Goal: Task Accomplishment & Management: Use online tool/utility

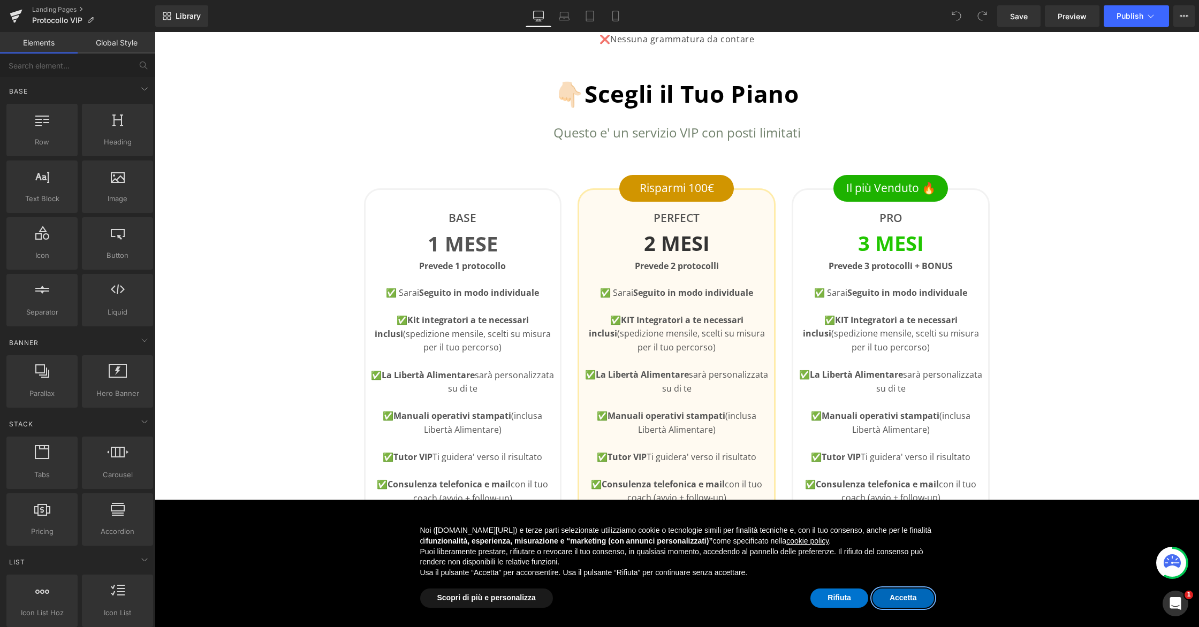
drag, startPoint x: 908, startPoint y: 604, endPoint x: 883, endPoint y: 573, distance: 39.6
click at [908, 603] on button "Accetta" at bounding box center [903, 598] width 62 height 19
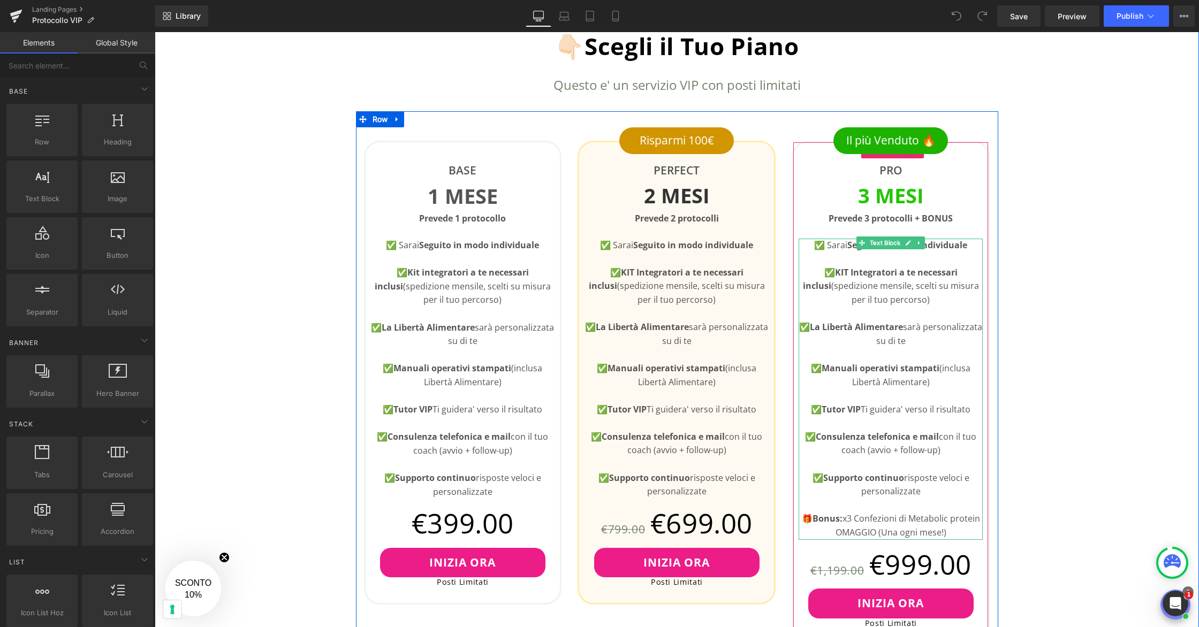
scroll to position [399, 0]
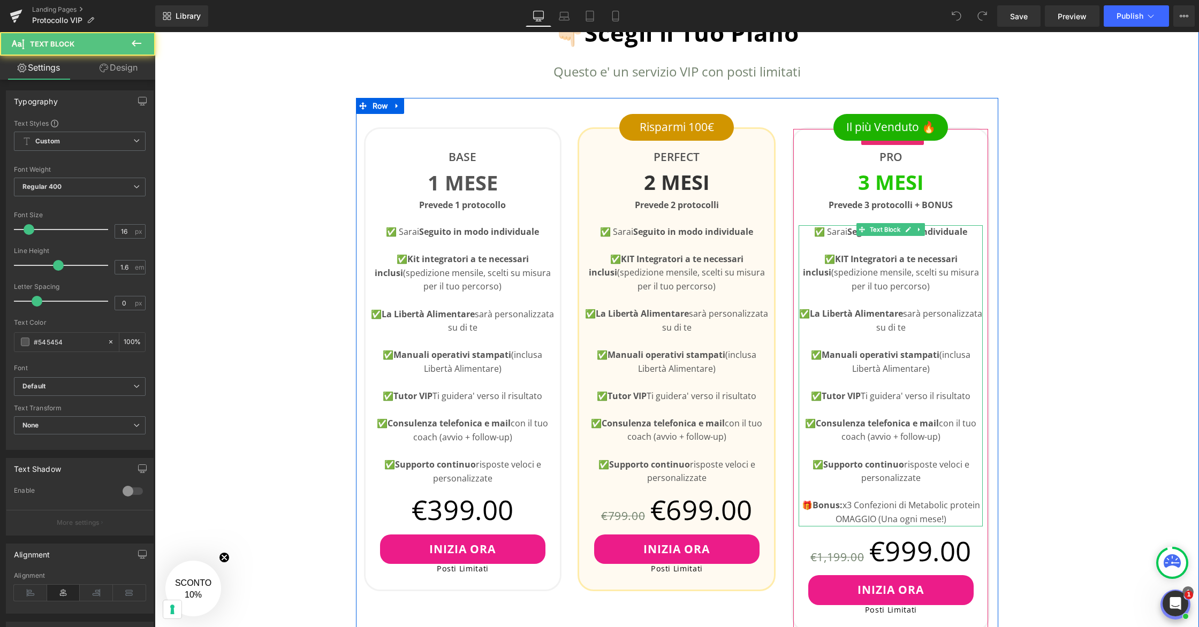
click at [847, 490] on p at bounding box center [890, 492] width 184 height 14
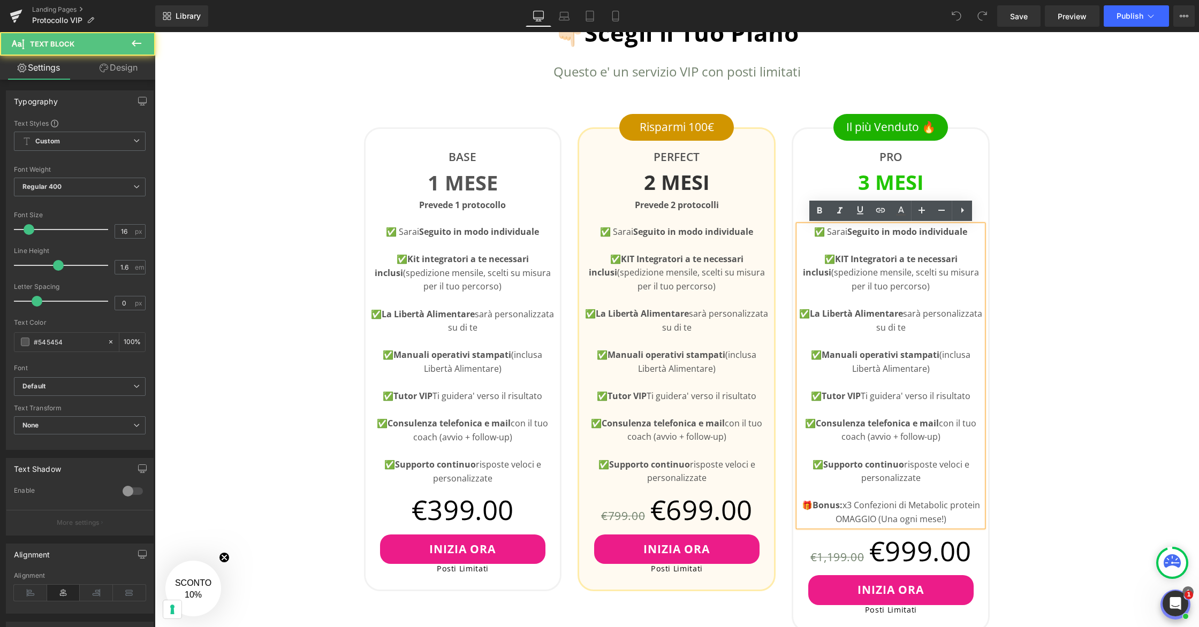
click at [857, 506] on p "🎁 Bonus: x3 Confezioni di Metabolic protein OMAGGIO (Una ogni mese!)" at bounding box center [890, 512] width 184 height 27
click at [958, 519] on p "🎁 Bonus: x3 Confezioni di Metabolic protein OMAGGIO (Una ogni mese!)" at bounding box center [890, 512] width 184 height 27
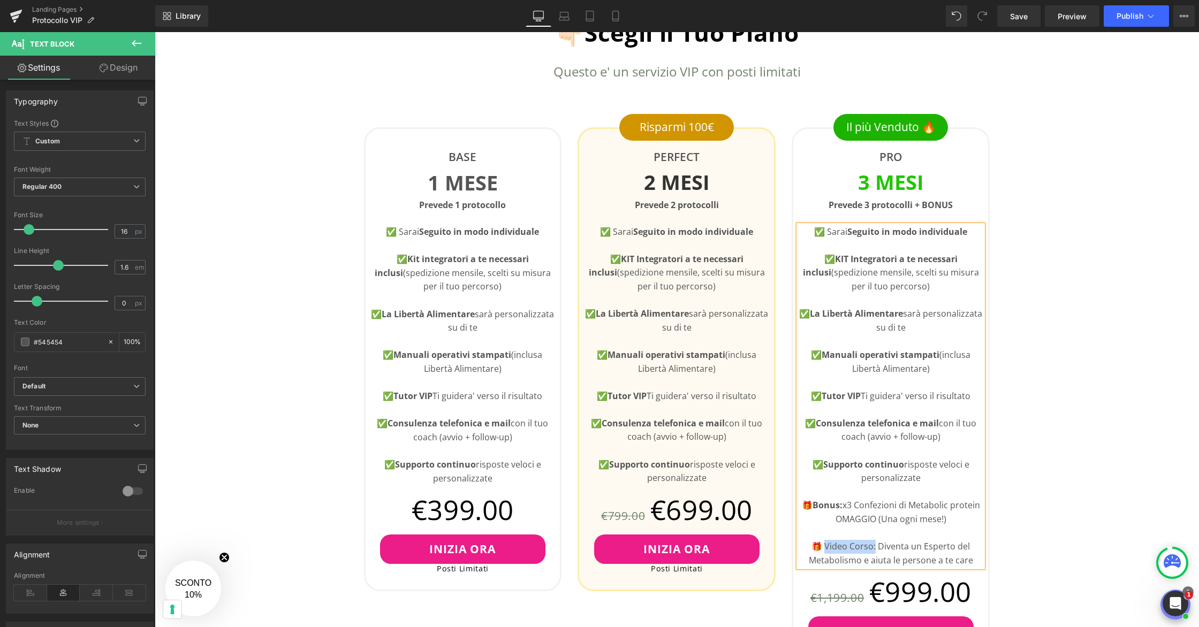
drag, startPoint x: 875, startPoint y: 548, endPoint x: 825, endPoint y: 547, distance: 50.3
click at [825, 547] on p "🎁 Video Corso: Diventa un Esperto del Metabolismo e aiuta le persone a te care" at bounding box center [890, 553] width 184 height 27
click at [821, 209] on icon at bounding box center [819, 210] width 5 height 6
click at [901, 553] on p "🎁 Video Corso: Diventa un Esperto del Metabolismo e aiuta le persone a te care" at bounding box center [890, 553] width 184 height 27
drag, startPoint x: 879, startPoint y: 547, endPoint x: 862, endPoint y: 561, distance: 21.7
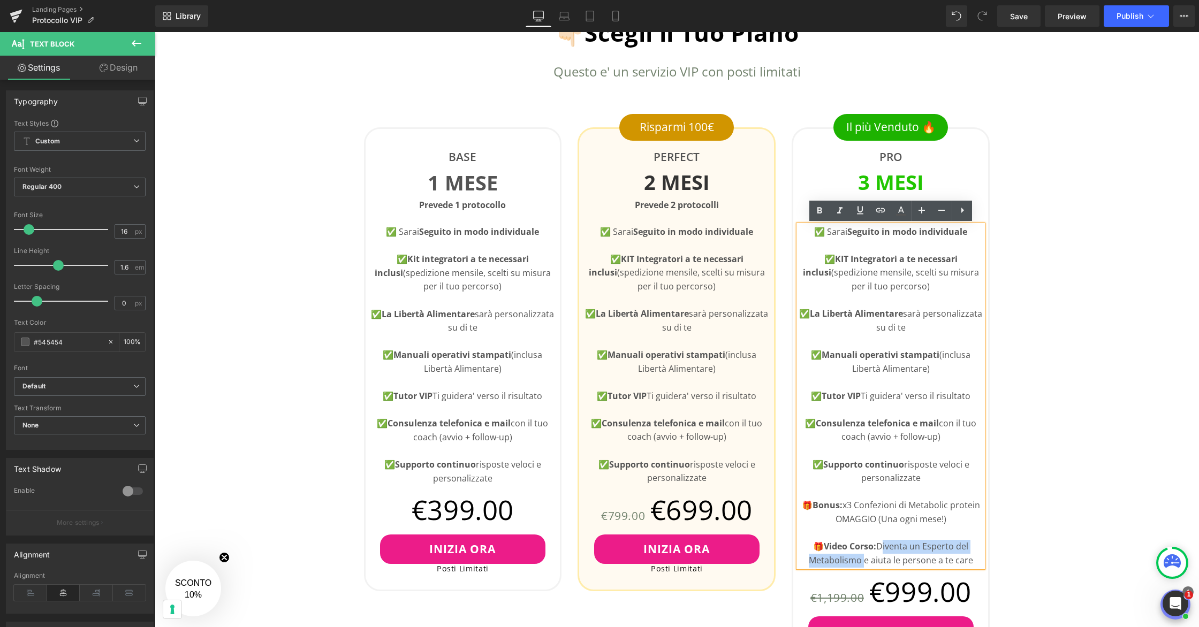
click at [862, 561] on p "🎁 Video Corso: Diventa un Esperto del Metabolismo e aiuta le persone a te care" at bounding box center [890, 553] width 184 height 27
click at [841, 213] on icon at bounding box center [839, 210] width 13 height 13
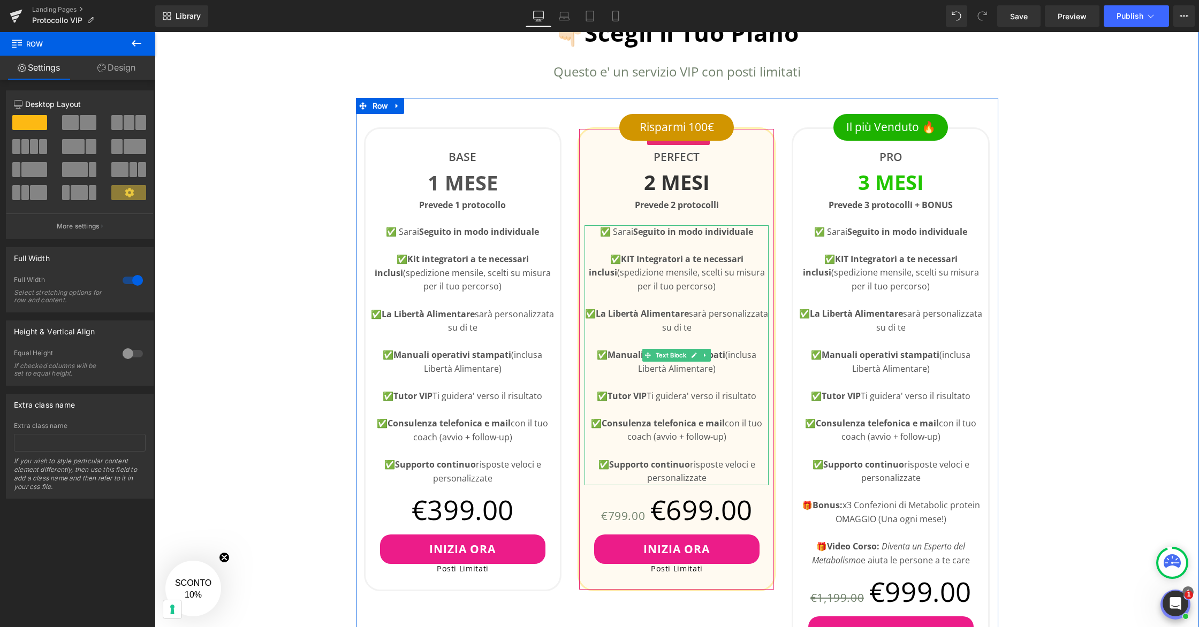
click at [688, 466] on strong "Supporto continuo" at bounding box center [649, 465] width 81 height 12
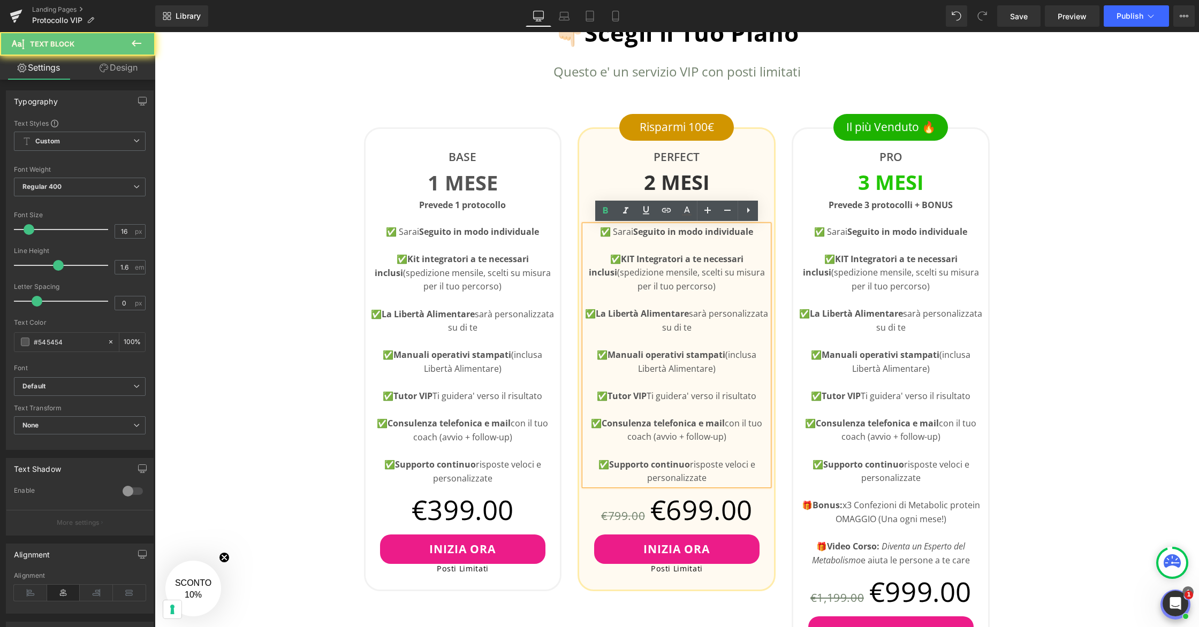
click at [712, 480] on p "✅ Supporto continuo risposte veloci e personalizzate" at bounding box center [676, 471] width 184 height 27
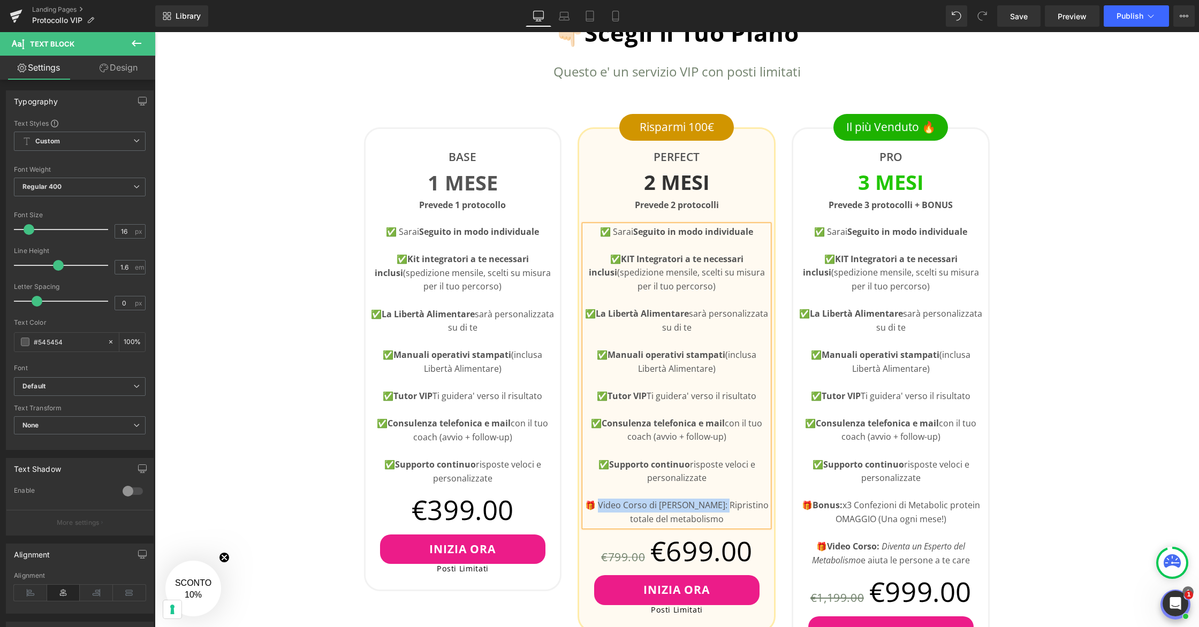
drag, startPoint x: 603, startPoint y: 505, endPoint x: 724, endPoint y: 503, distance: 121.0
click at [724, 503] on p "🎁 Video Corso di [PERSON_NAME]: Ripristino totale del metabolismo" at bounding box center [676, 512] width 184 height 27
click at [608, 212] on icon at bounding box center [605, 210] width 13 height 13
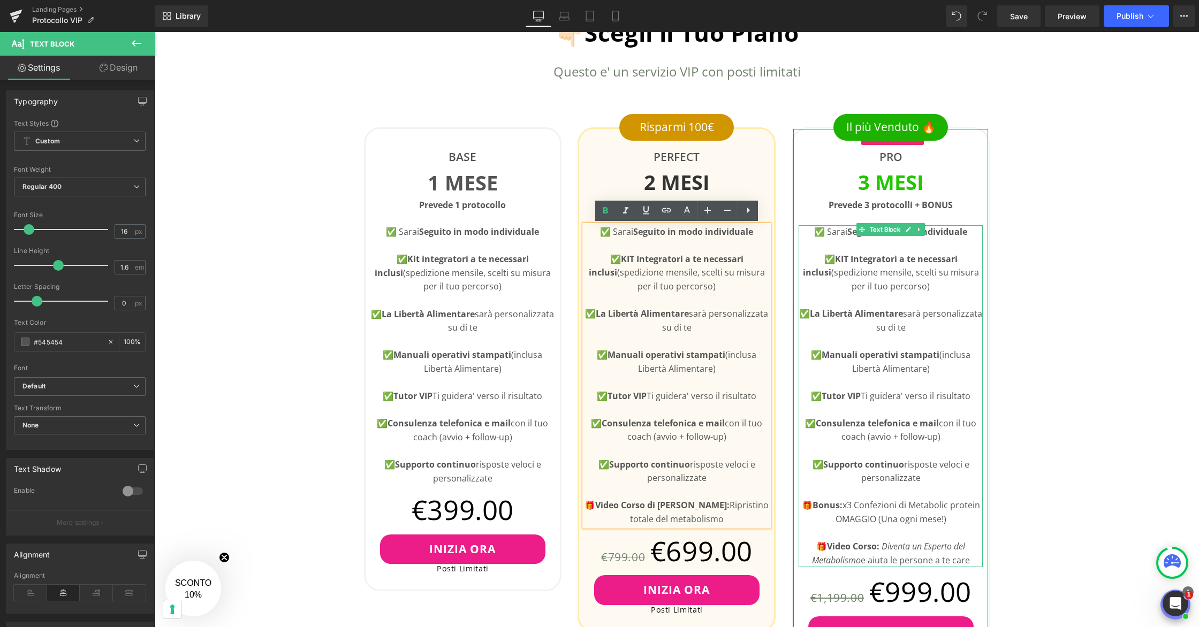
click at [876, 549] on strong "Video Corso:" at bounding box center [853, 547] width 52 height 12
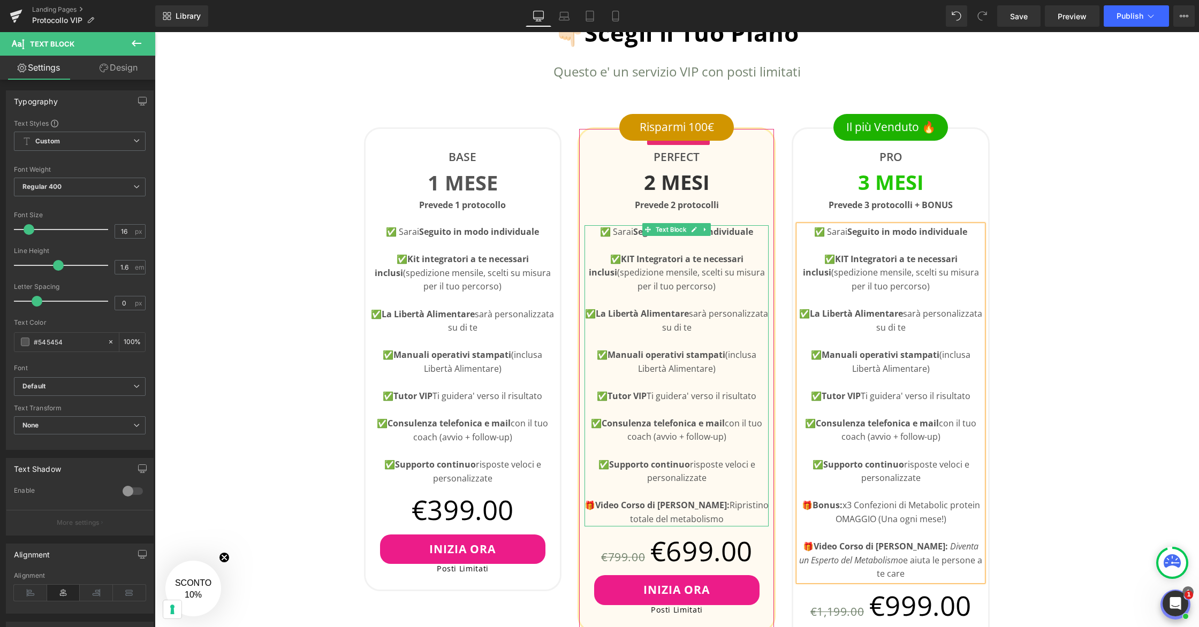
click at [743, 519] on p "🎁 Video Corso di [PERSON_NAME]: Ripristino totale del metabolismo" at bounding box center [676, 512] width 184 height 27
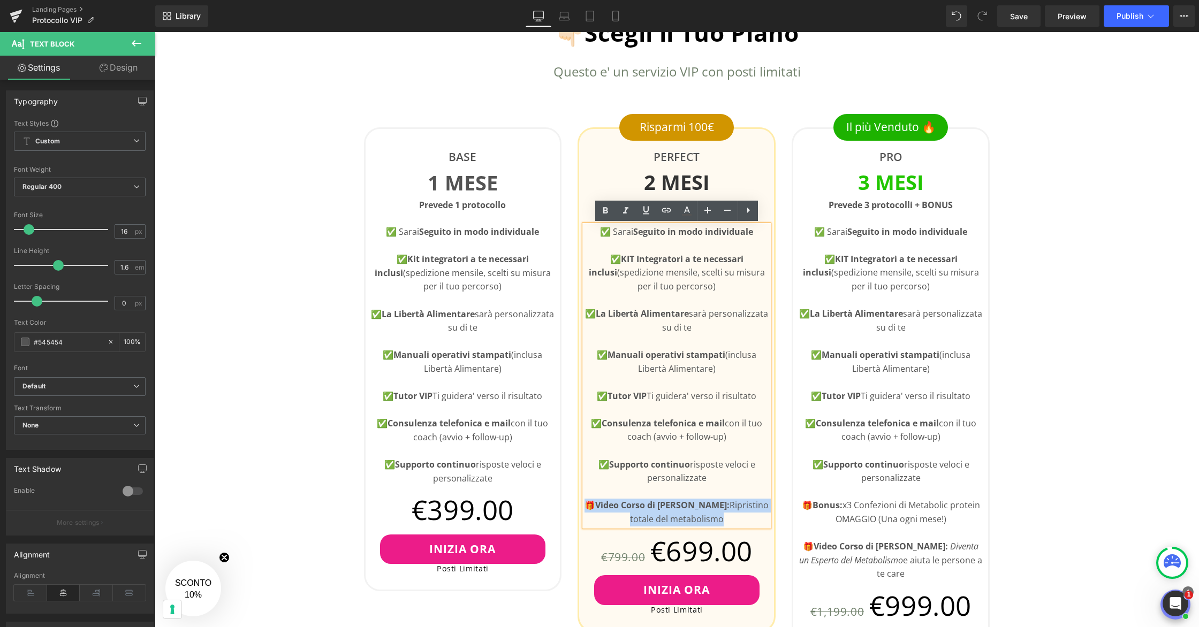
drag, startPoint x: 712, startPoint y: 519, endPoint x: 586, endPoint y: 505, distance: 126.5
click at [586, 505] on p "🎁 Video Corso di [PERSON_NAME]: Ripristino totale del metabolismo" at bounding box center [676, 512] width 184 height 27
copy p "🎁 Video Corso di [PERSON_NAME]: Ripristino totale del metabolismo"
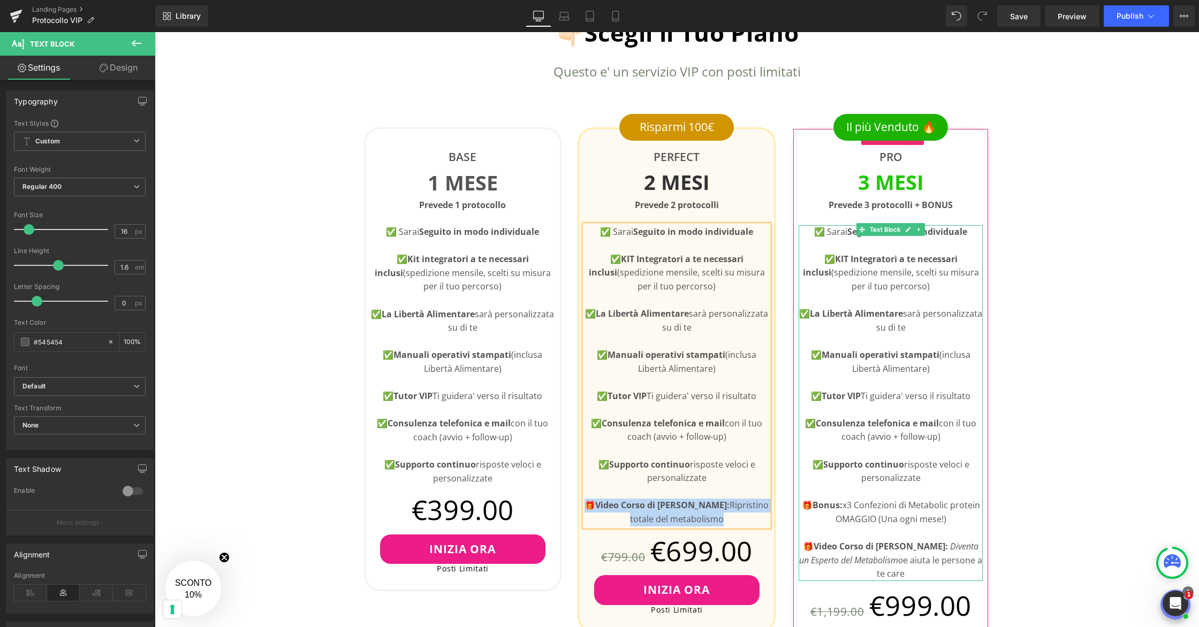
click at [968, 523] on p "🎁 Bonus: x3 Confezioni di Metabolic protein OMAGGIO (Una ogni mese!)" at bounding box center [890, 512] width 184 height 27
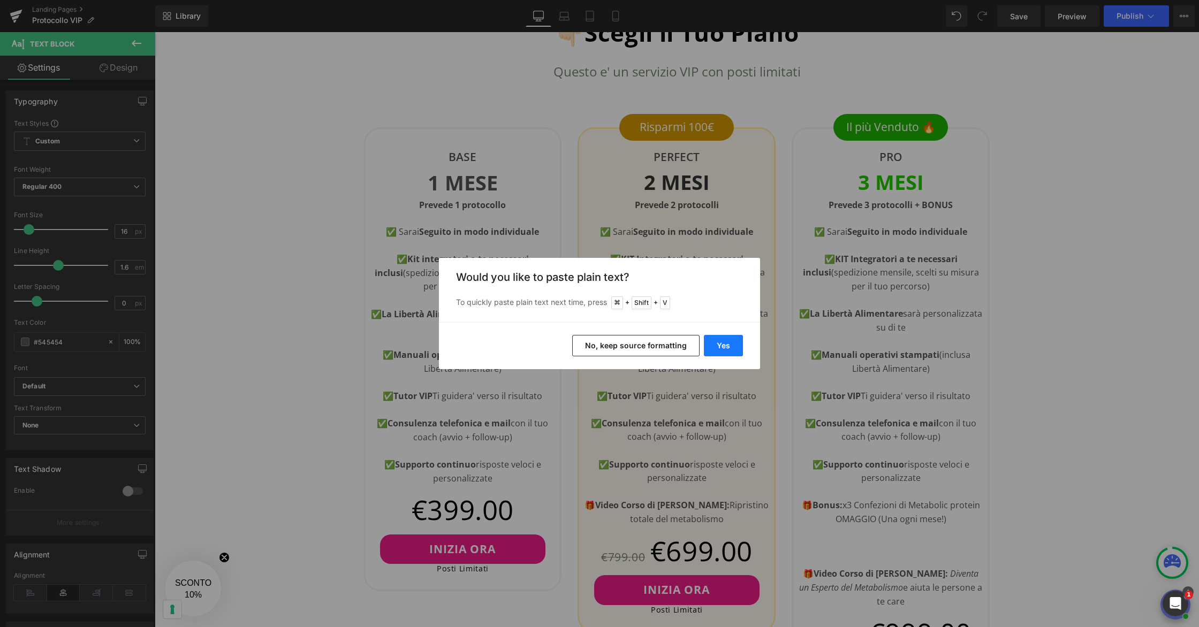
click at [729, 345] on button "Yes" at bounding box center [723, 345] width 39 height 21
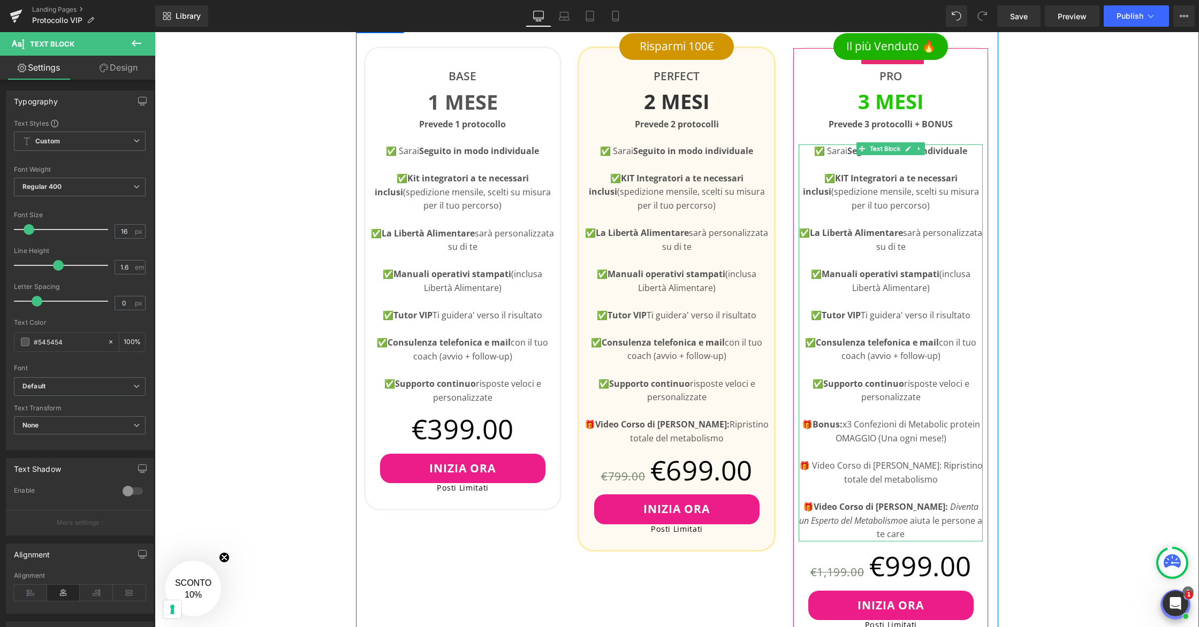
scroll to position [482, 0]
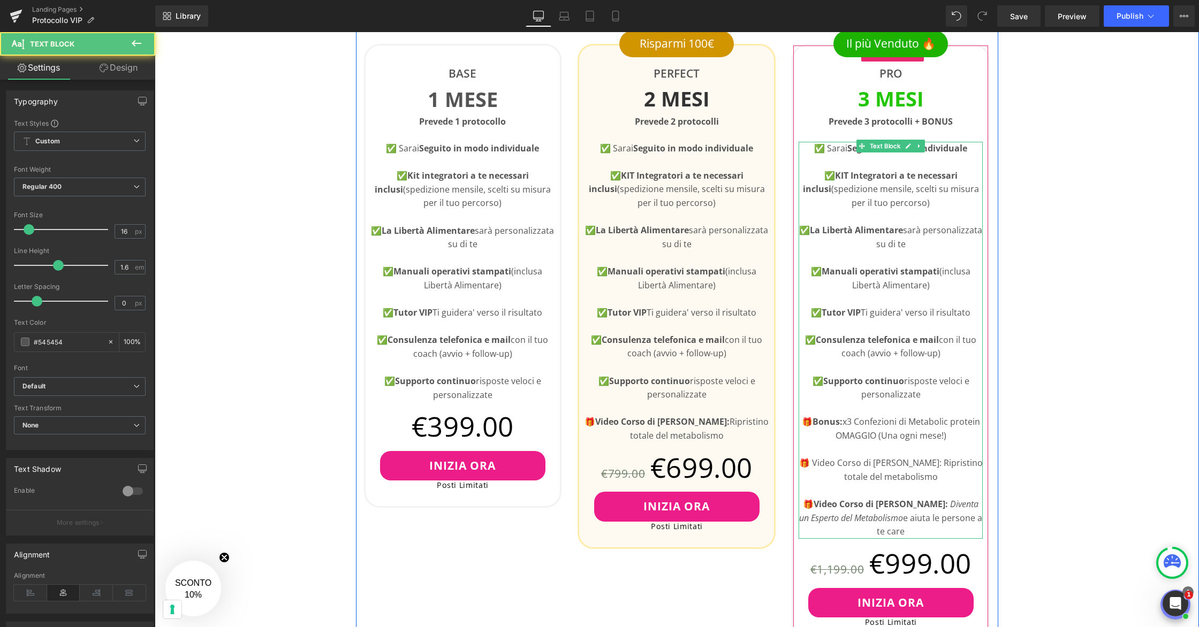
click at [848, 466] on p "🎁 Video Corso di [PERSON_NAME]: Ripristino totale del metabolismo" at bounding box center [890, 469] width 184 height 27
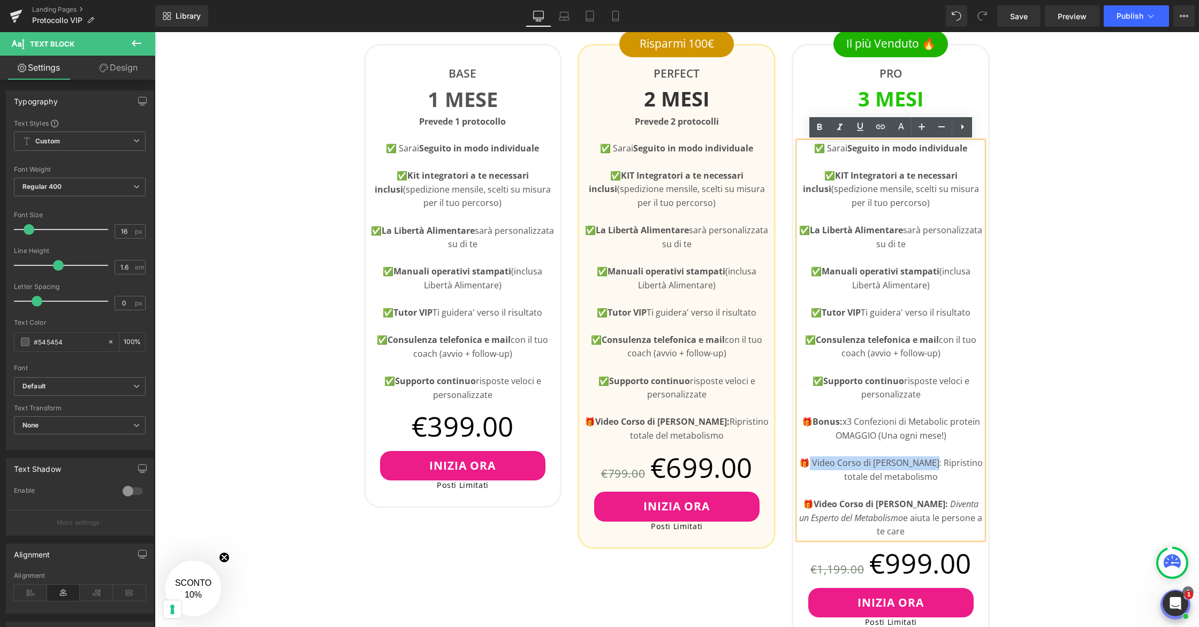
drag, startPoint x: 934, startPoint y: 465, endPoint x: 817, endPoint y: 465, distance: 117.7
click at [813, 465] on p "🎁 Video Corso di [PERSON_NAME]: Ripristino totale del metabolismo" at bounding box center [890, 469] width 184 height 27
click at [822, 124] on icon at bounding box center [819, 127] width 13 height 13
click at [884, 508] on strong "Video Corso di [PERSON_NAME]:" at bounding box center [880, 504] width 134 height 12
click at [800, 520] on icon "Diventa un Esperto del Metabolismo" at bounding box center [888, 511] width 179 height 26
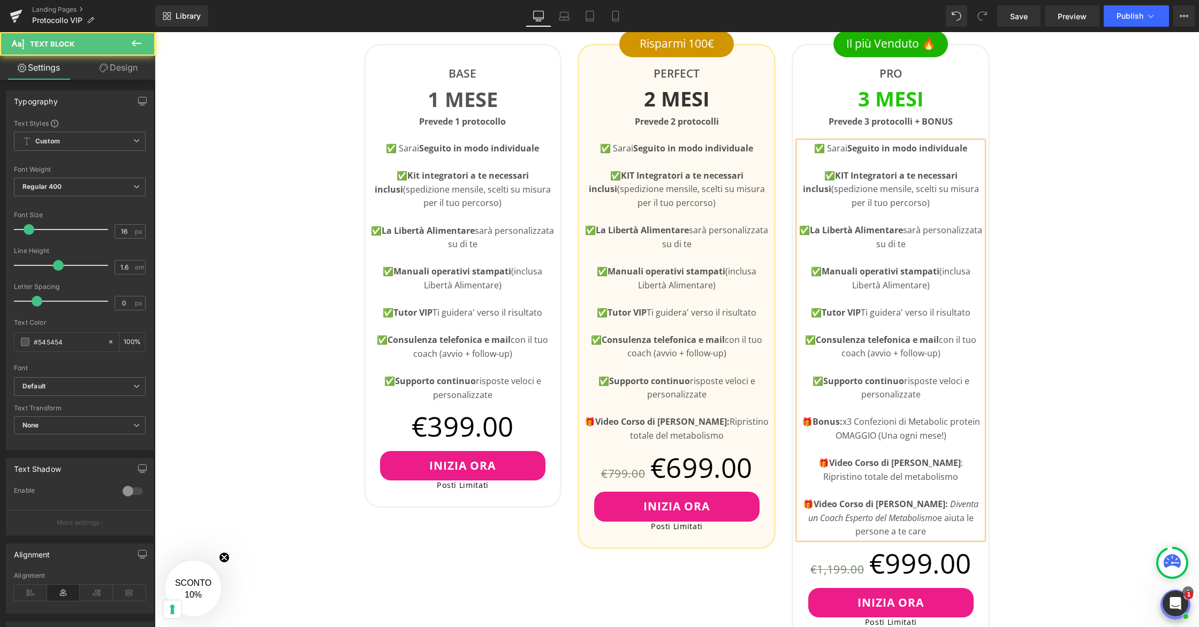
click at [927, 532] on p "🎁 Video Corso di [PERSON_NAME]: Diventa un Coach Esperto del Metabolismo e aiut…" at bounding box center [890, 518] width 184 height 41
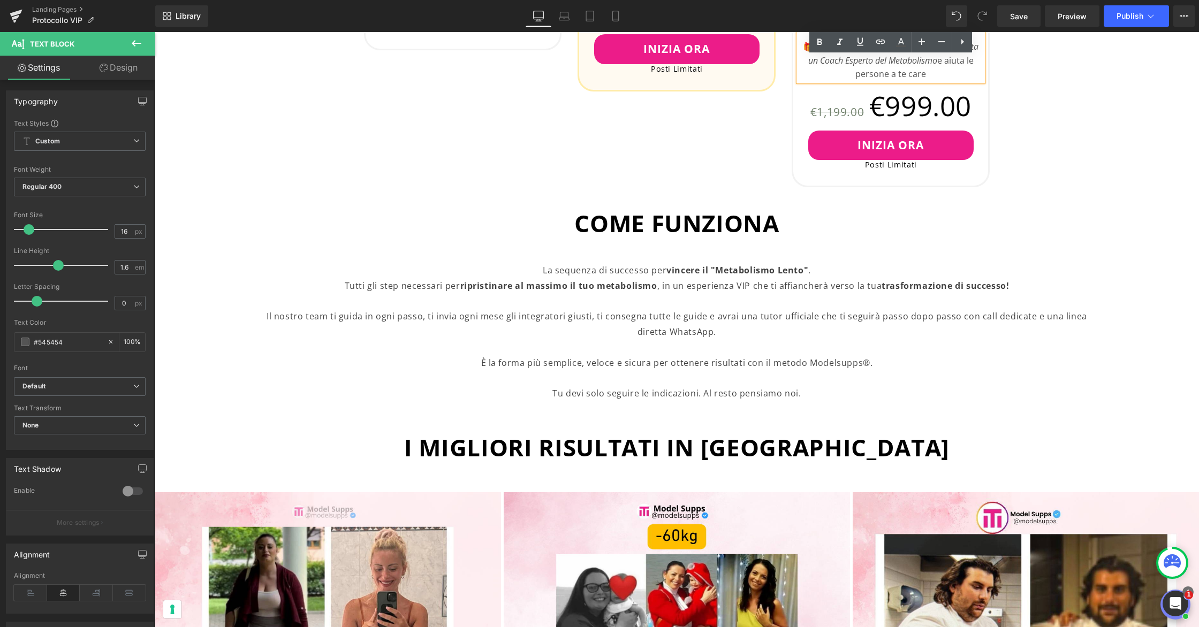
scroll to position [941, 0]
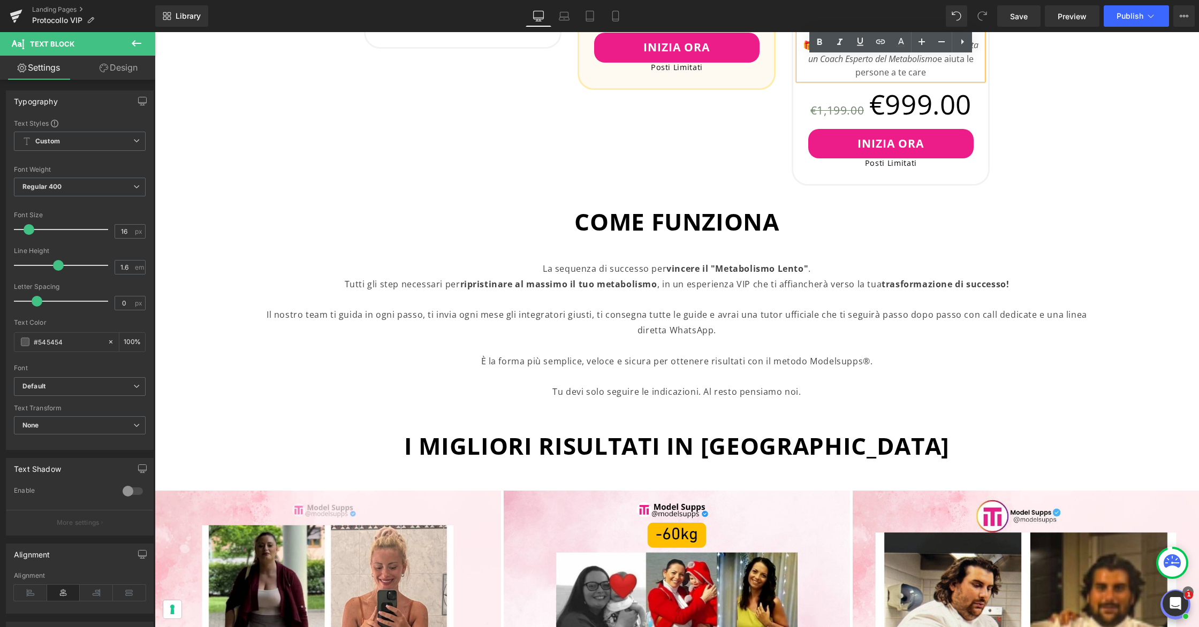
click at [637, 289] on strong "ripristinare al massimo il tuo metabolismo" at bounding box center [558, 284] width 197 height 12
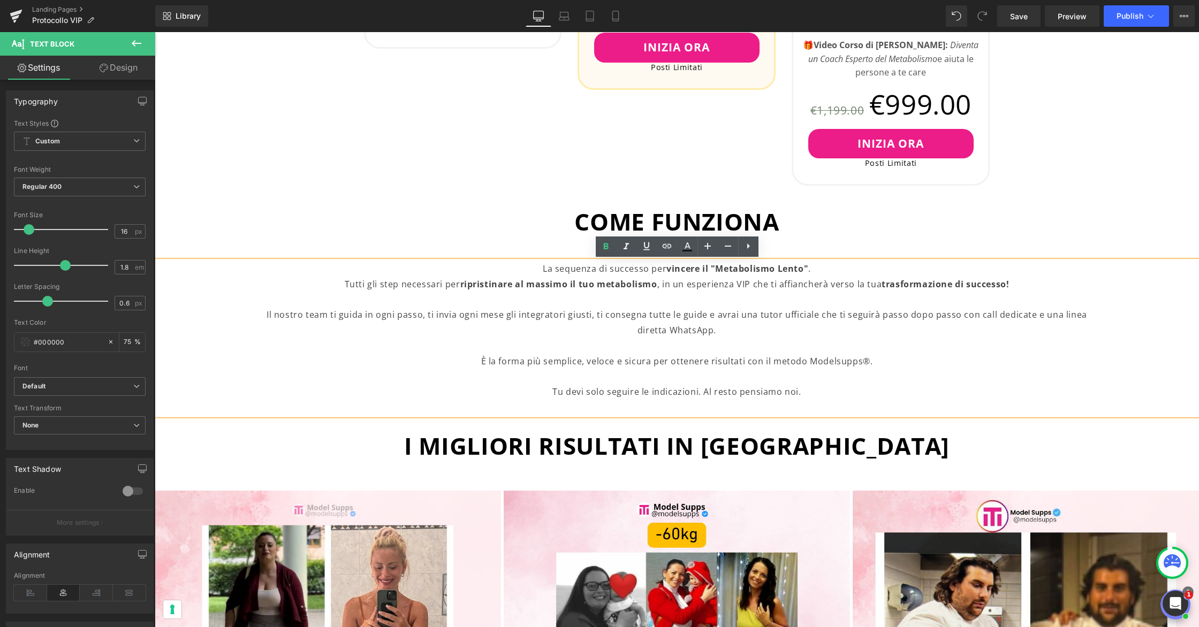
scroll to position [942, 0]
click at [755, 316] on p "Tutti gli step necessari per ripristinare al massimo il tuo metabolismo , in un…" at bounding box center [677, 307] width 830 height 62
click at [819, 316] on p "Tutti gli step necessari per ripristinare al massimo il tuo metabolismo , in un…" at bounding box center [677, 307] width 830 height 62
click at [1006, 11] on link "Save" at bounding box center [1018, 15] width 43 height 21
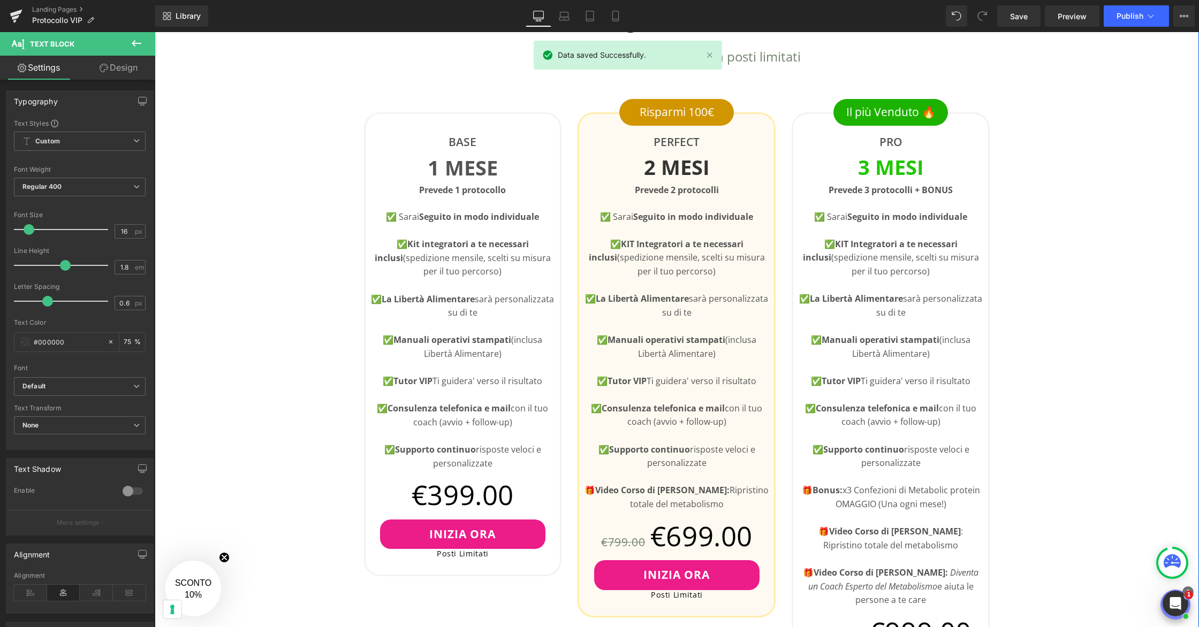
scroll to position [413, 0]
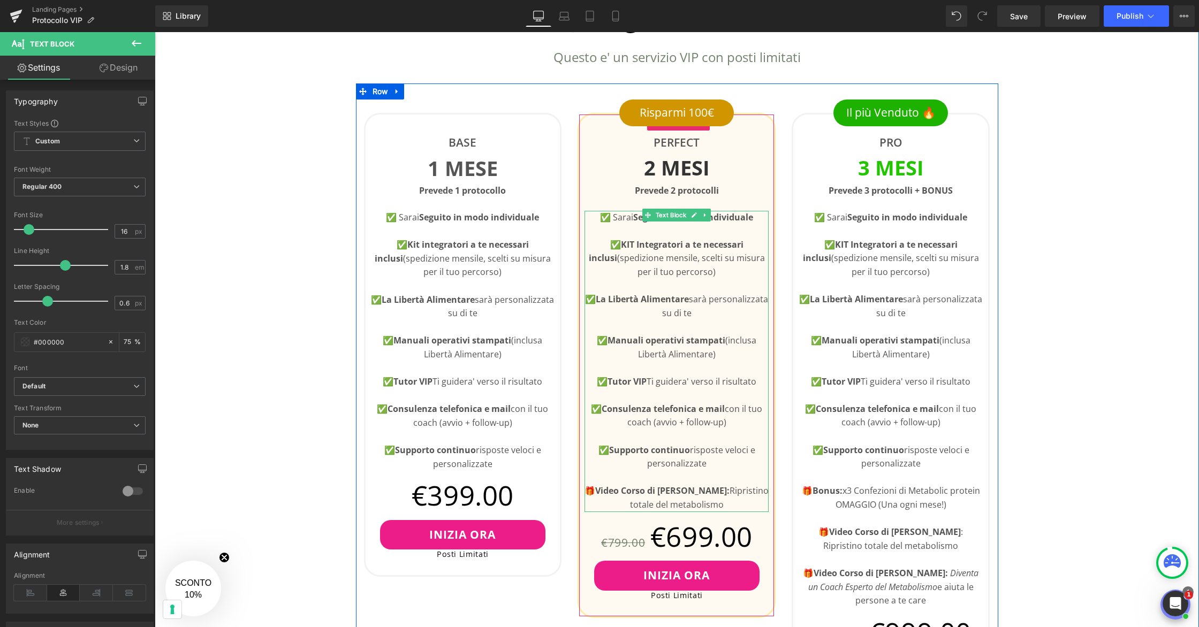
click at [666, 501] on p "🎁 Video Corso di [PERSON_NAME]: Ripristino totale del metabolismo" at bounding box center [676, 497] width 184 height 27
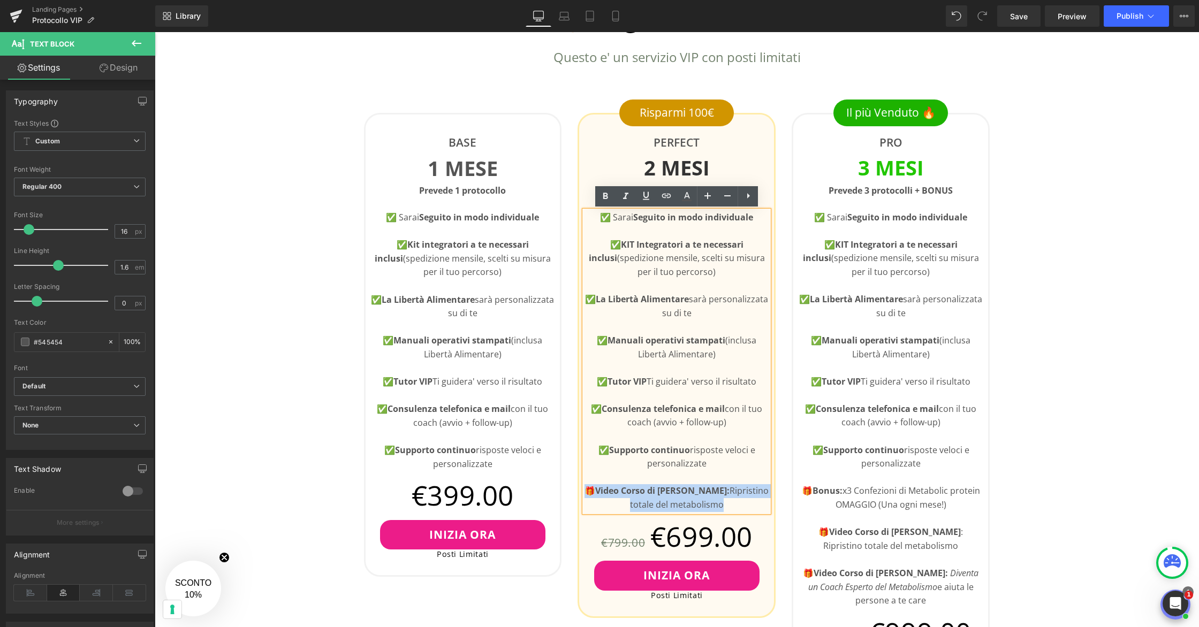
drag, startPoint x: 729, startPoint y: 505, endPoint x: 588, endPoint y: 491, distance: 142.0
click at [588, 491] on p "🎁 Video Corso di [PERSON_NAME]: Ripristino totale del metabolismo" at bounding box center [676, 497] width 184 height 27
copy p "🎁 Video Corso di [PERSON_NAME]: Ripristino totale del metabolismo"
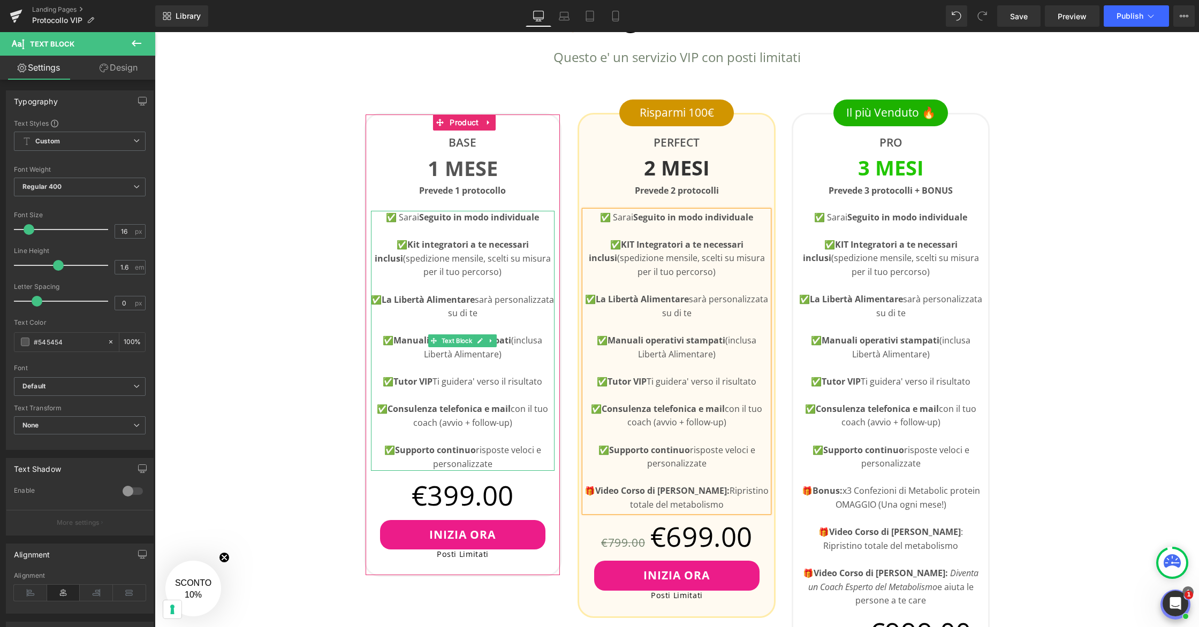
click at [527, 458] on p "✅ Supporto continuo risposte veloci e personalizzate" at bounding box center [463, 457] width 184 height 27
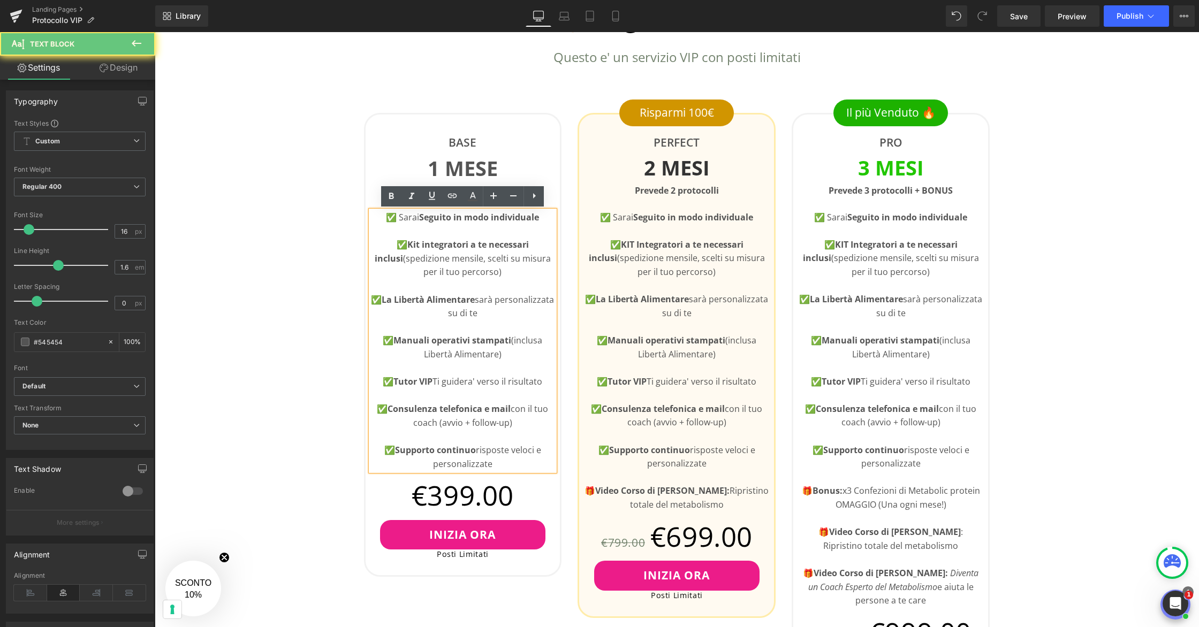
click at [519, 464] on p "✅ Supporto continuo risposte veloci e personalizzate" at bounding box center [463, 457] width 184 height 27
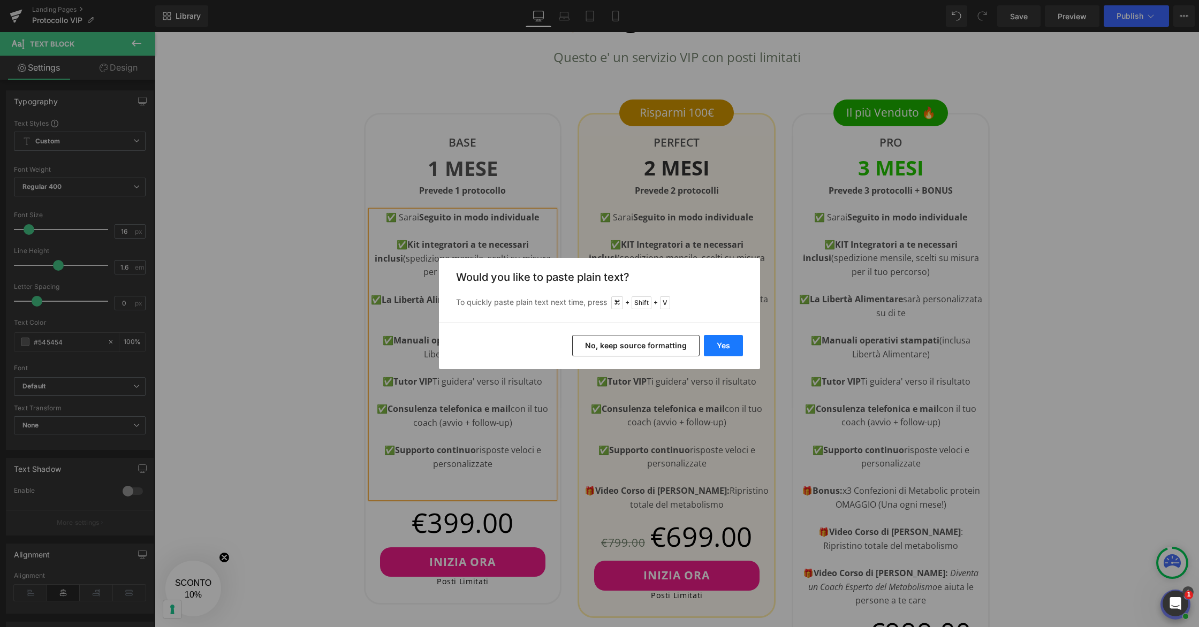
click at [727, 346] on button "Yes" at bounding box center [723, 345] width 39 height 21
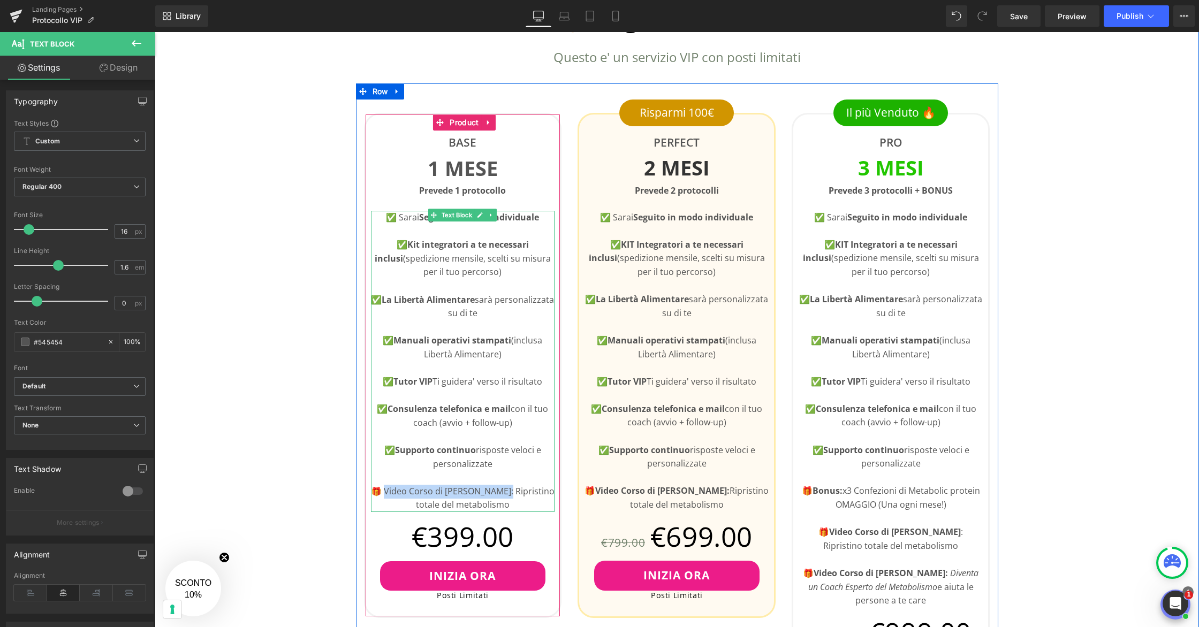
drag, startPoint x: 508, startPoint y: 493, endPoint x: 387, endPoint y: 490, distance: 121.0
click at [387, 490] on p "🎁 Video Corso di [PERSON_NAME]: Ripristino totale del metabolismo" at bounding box center [463, 498] width 184 height 27
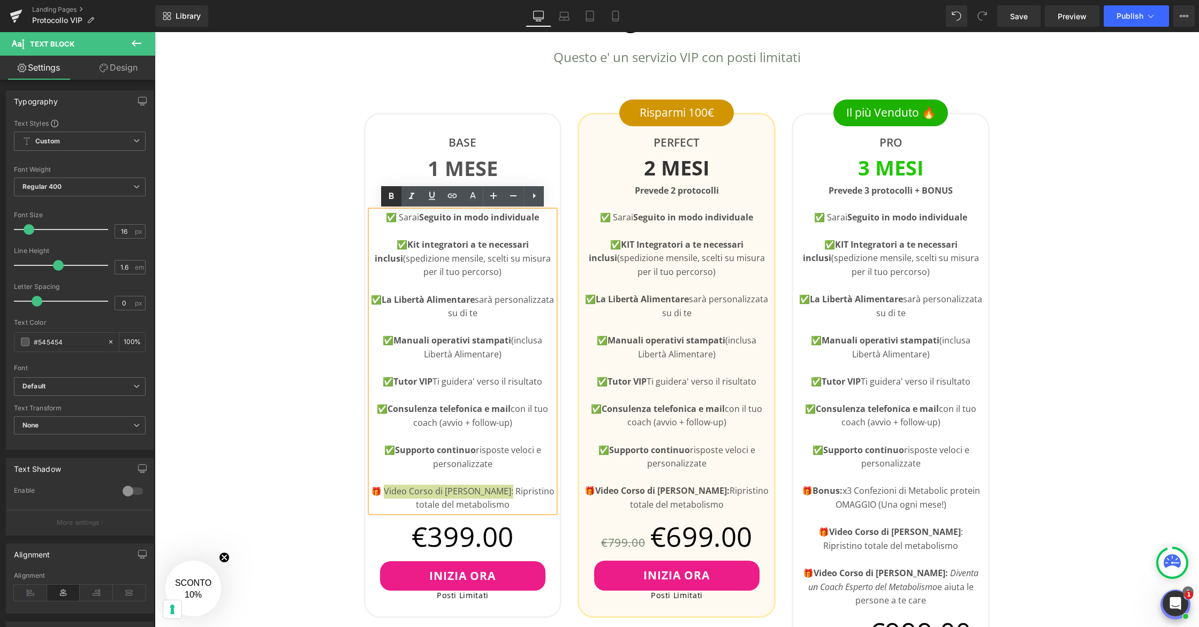
click at [394, 201] on icon at bounding box center [391, 196] width 13 height 13
click at [492, 395] on p at bounding box center [463, 396] width 184 height 14
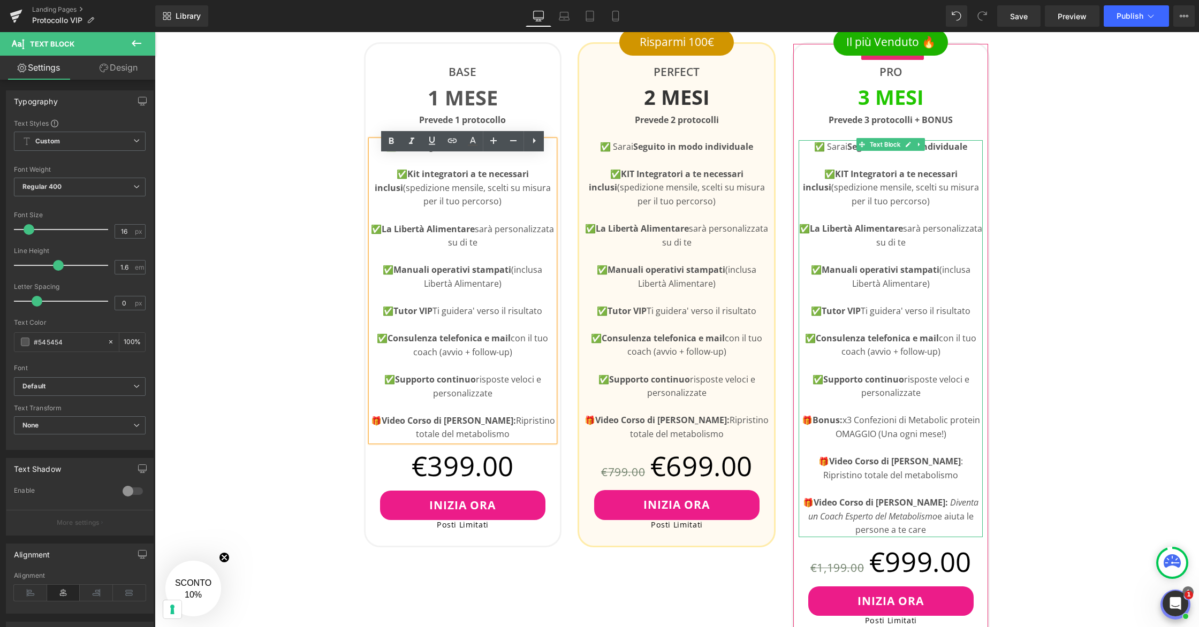
scroll to position [499, 0]
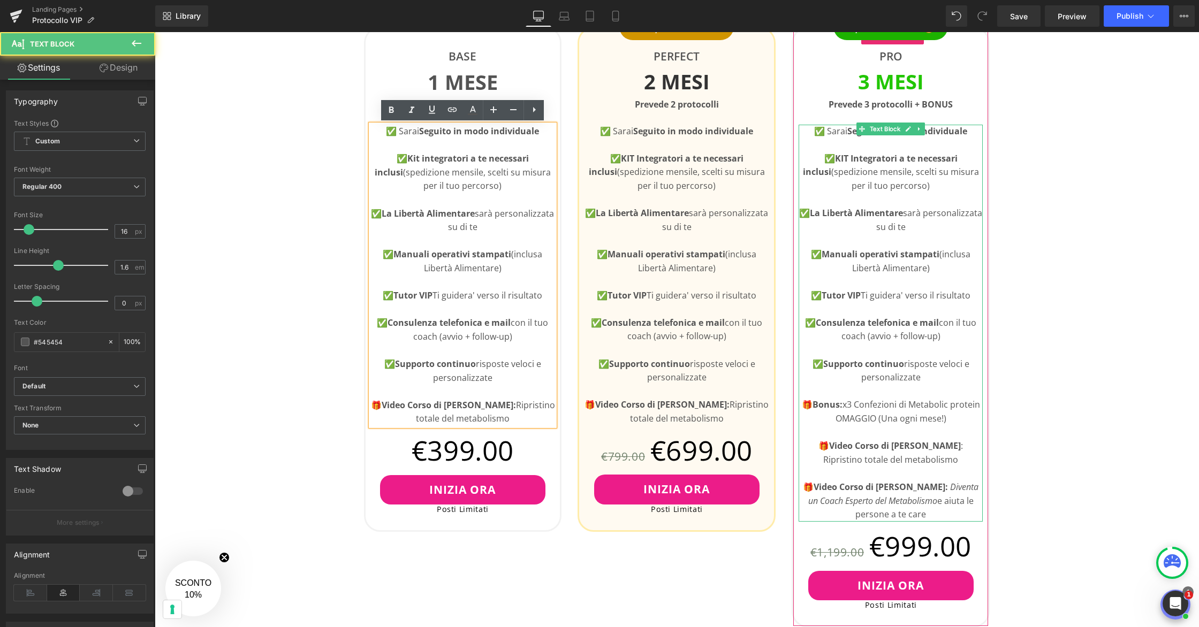
click at [862, 491] on strong "Video Corso di [PERSON_NAME]:" at bounding box center [880, 487] width 134 height 12
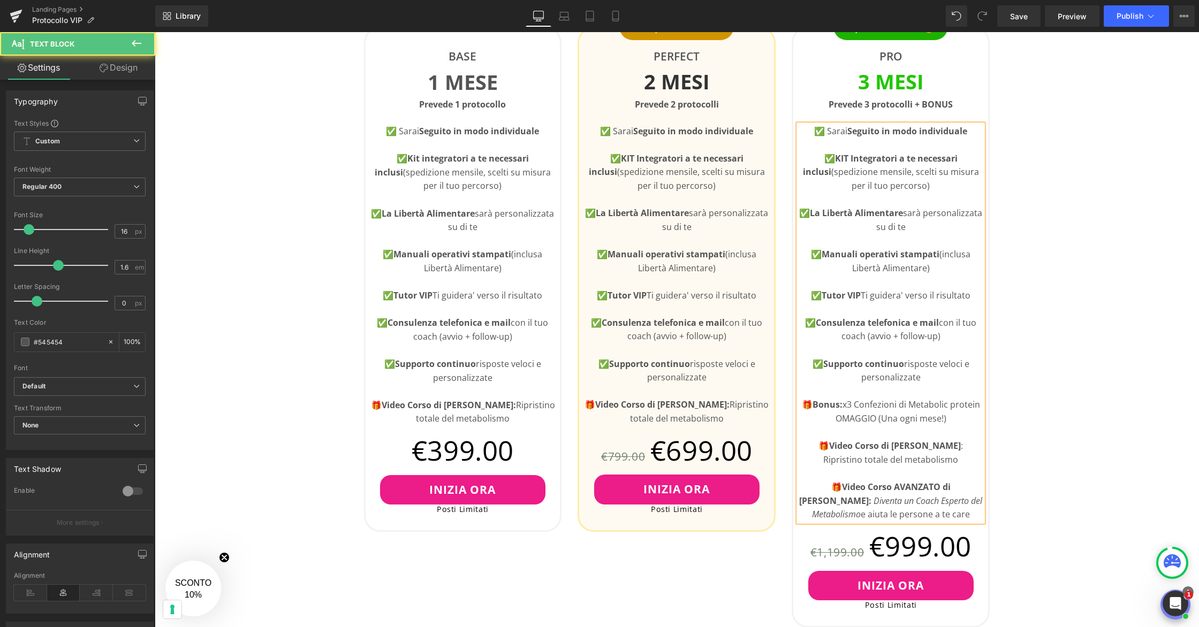
click at [910, 499] on icon "Diventa un Coach Esperto del Metabolismo" at bounding box center [897, 508] width 171 height 26
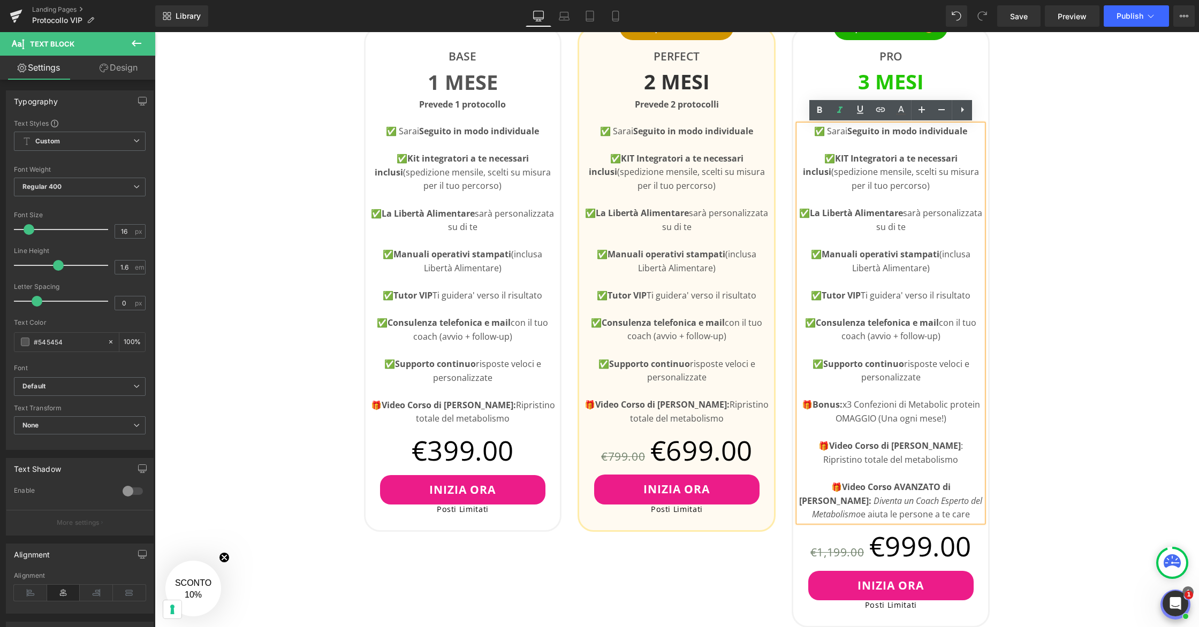
click at [1058, 453] on div "👇🏻Scegli il Tuo Piano Heading Questo e' un servizio VIP con posti limitati Text…" at bounding box center [677, 582] width 1044 height 1394
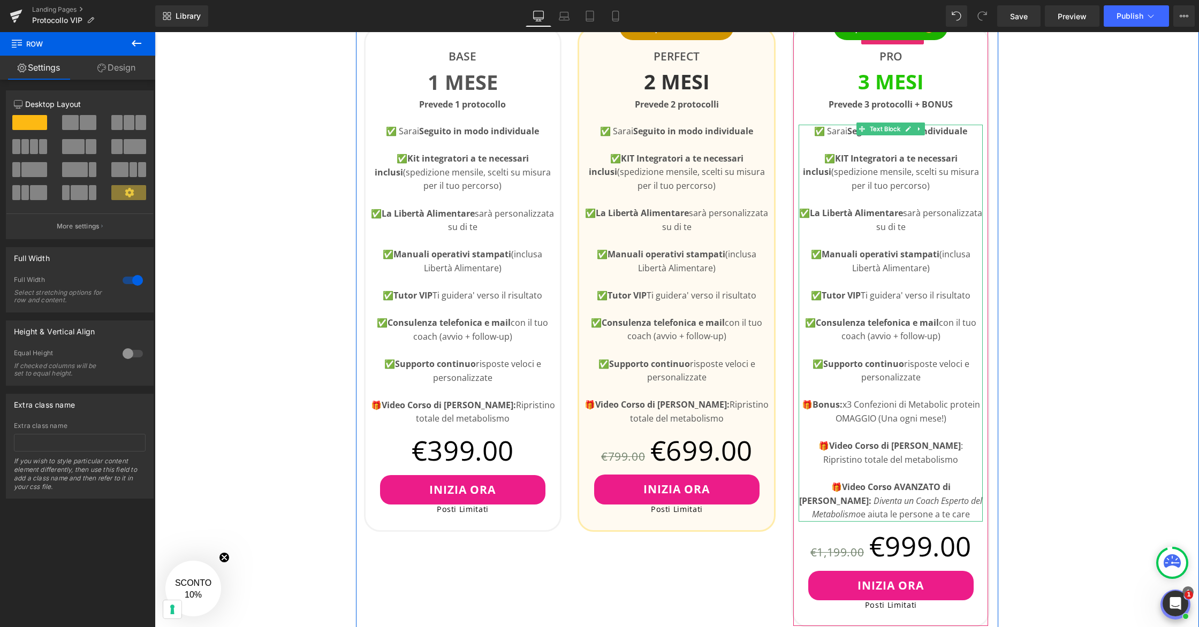
click at [908, 500] on icon "Diventa un Coach Esperto del Metabolismo" at bounding box center [897, 508] width 171 height 26
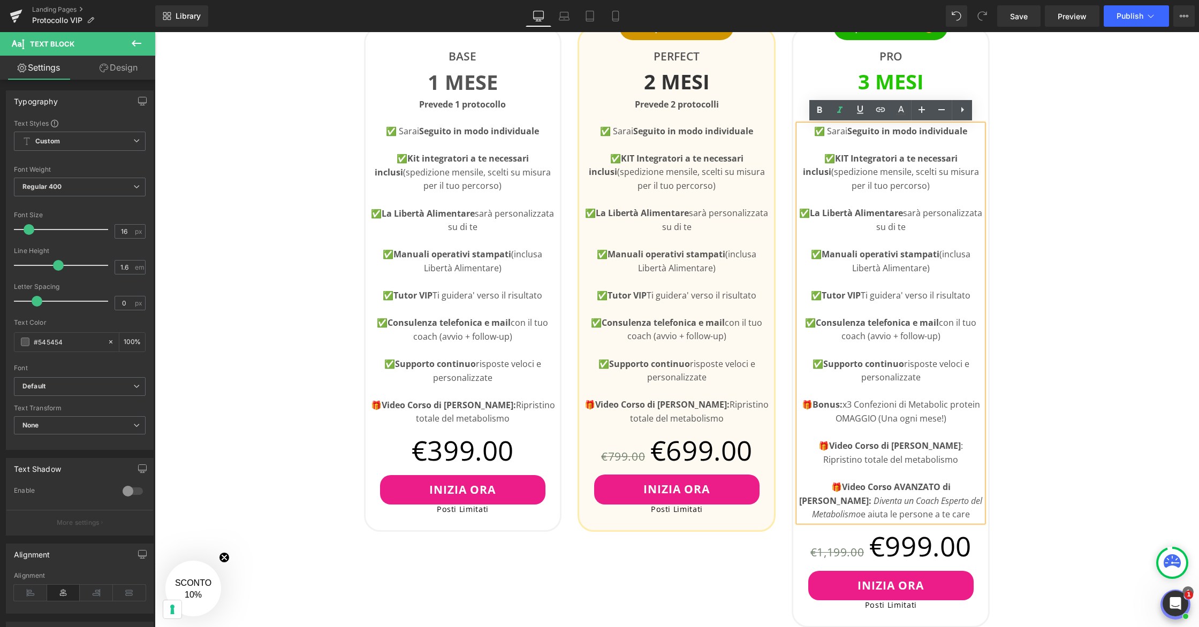
click at [896, 503] on icon "Diventa un Coach Esperto del Metabolismo" at bounding box center [897, 508] width 171 height 26
drag, startPoint x: 859, startPoint y: 515, endPoint x: 888, endPoint y: 499, distance: 33.3
click at [888, 499] on icon "Diventa un Coach Esperto del Metabolismo" at bounding box center [897, 508] width 171 height 26
click at [892, 498] on icon "Diventa un Coach Esperto del Metabolismo" at bounding box center [897, 508] width 171 height 26
click at [896, 499] on icon "Diventa un Coach Esperto del Metabolismo" at bounding box center [897, 508] width 171 height 26
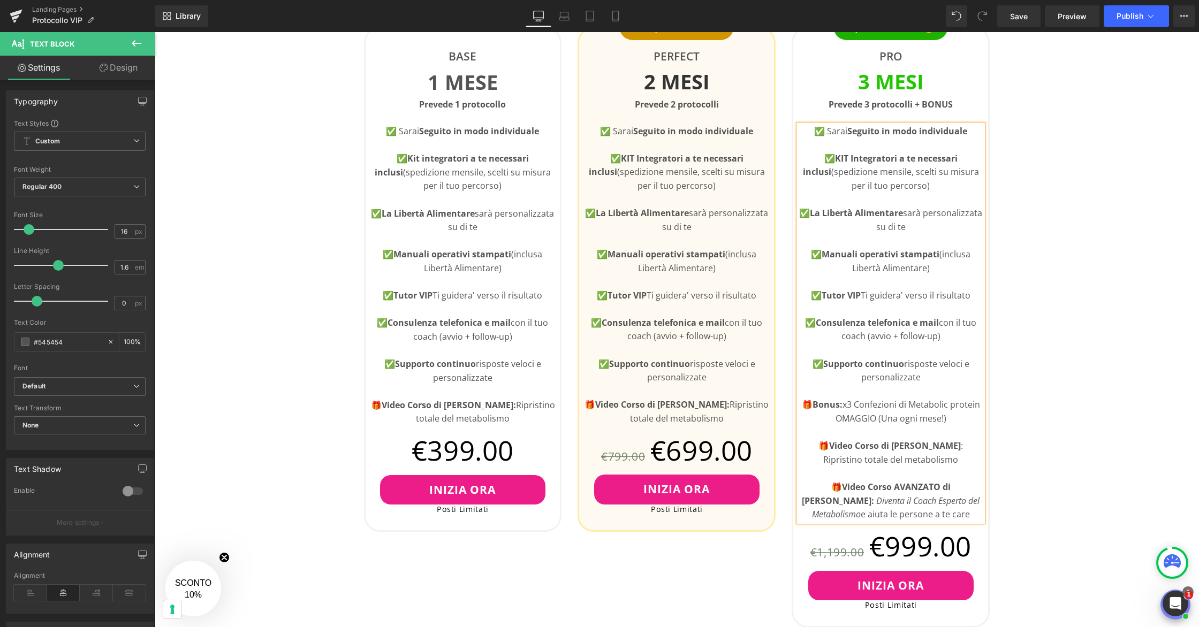
click at [922, 502] on icon "Diventa il Coach Esperto del Metabolismo" at bounding box center [896, 508] width 168 height 26
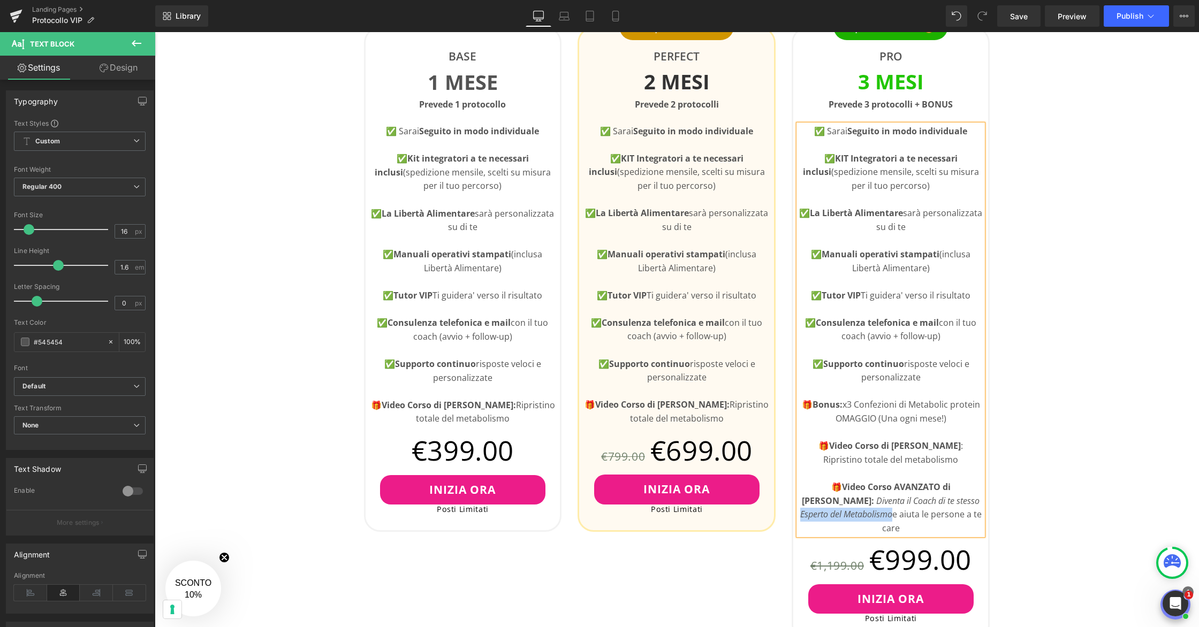
drag, startPoint x: 867, startPoint y: 517, endPoint x: 951, endPoint y: 496, distance: 87.2
click at [953, 496] on p "🎁 Video Corso AVANZATO di [PERSON_NAME]: Diventa il Coach di te stesso [PERSON_…" at bounding box center [890, 508] width 184 height 55
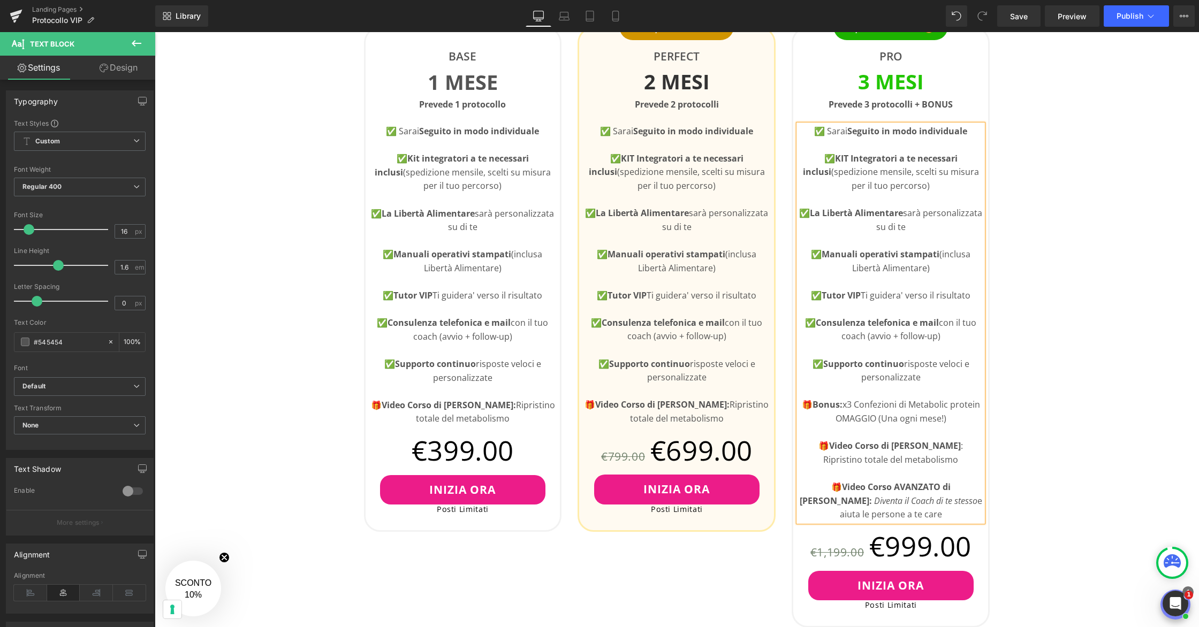
click at [1026, 472] on div "👇🏻Scegli il Tuo Piano Heading Questo e' un servizio VIP con posti limitati Text…" at bounding box center [677, 582] width 1044 height 1394
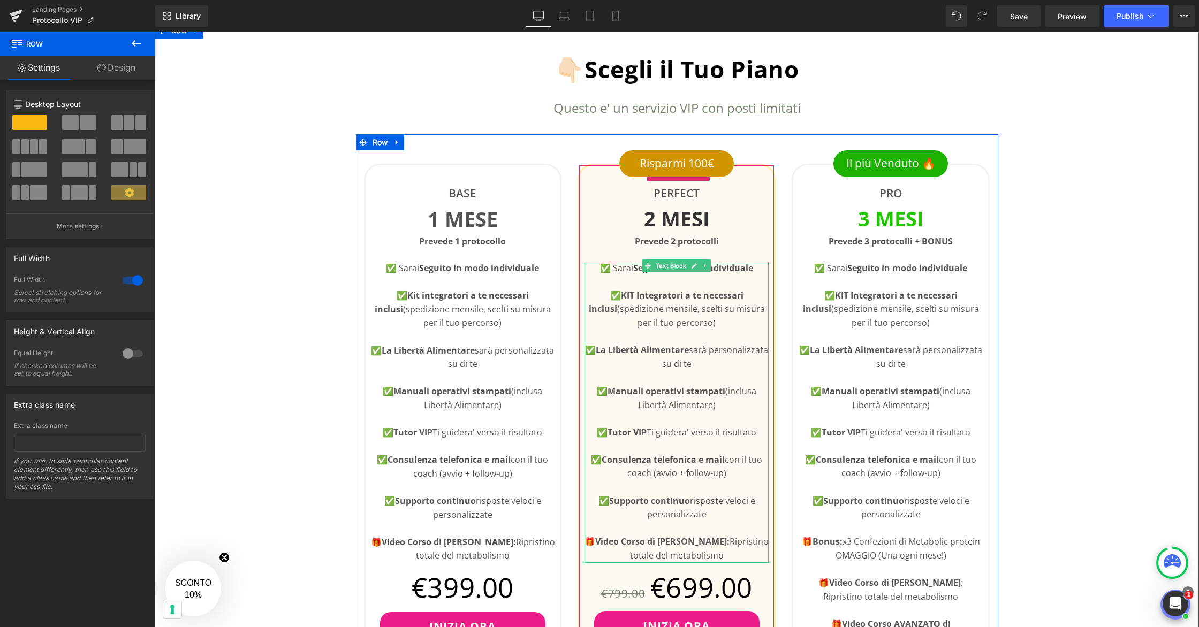
scroll to position [364, 0]
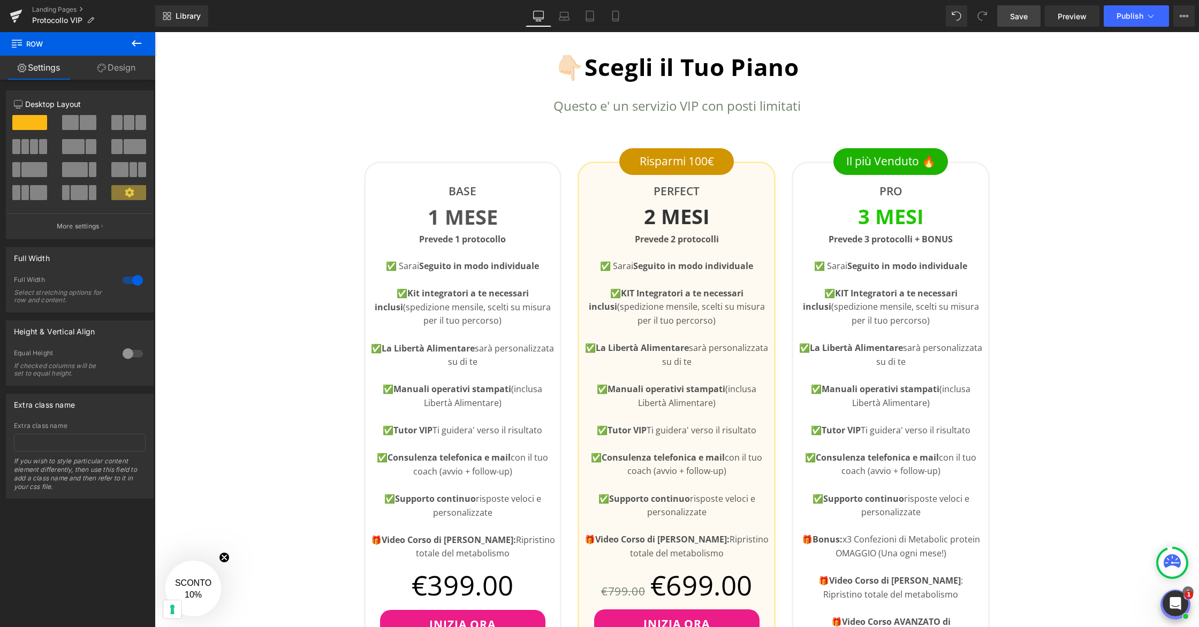
click at [1019, 14] on span "Save" at bounding box center [1019, 16] width 18 height 11
click at [1145, 14] on icon at bounding box center [1150, 16] width 11 height 11
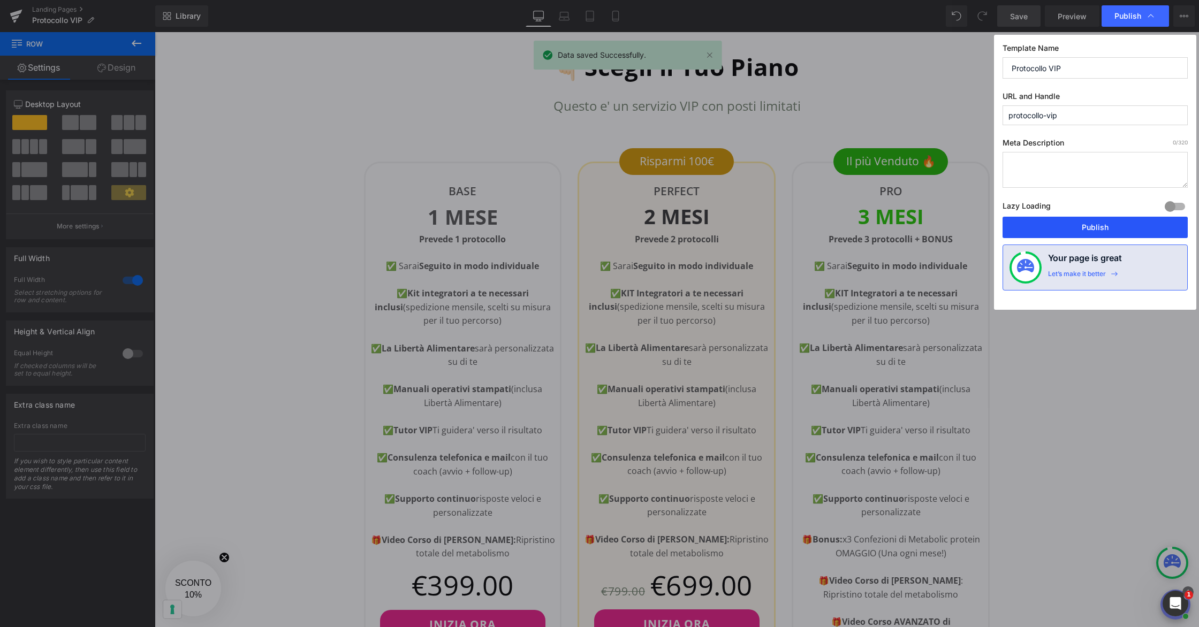
click at [1116, 226] on button "Publish" at bounding box center [1094, 227] width 185 height 21
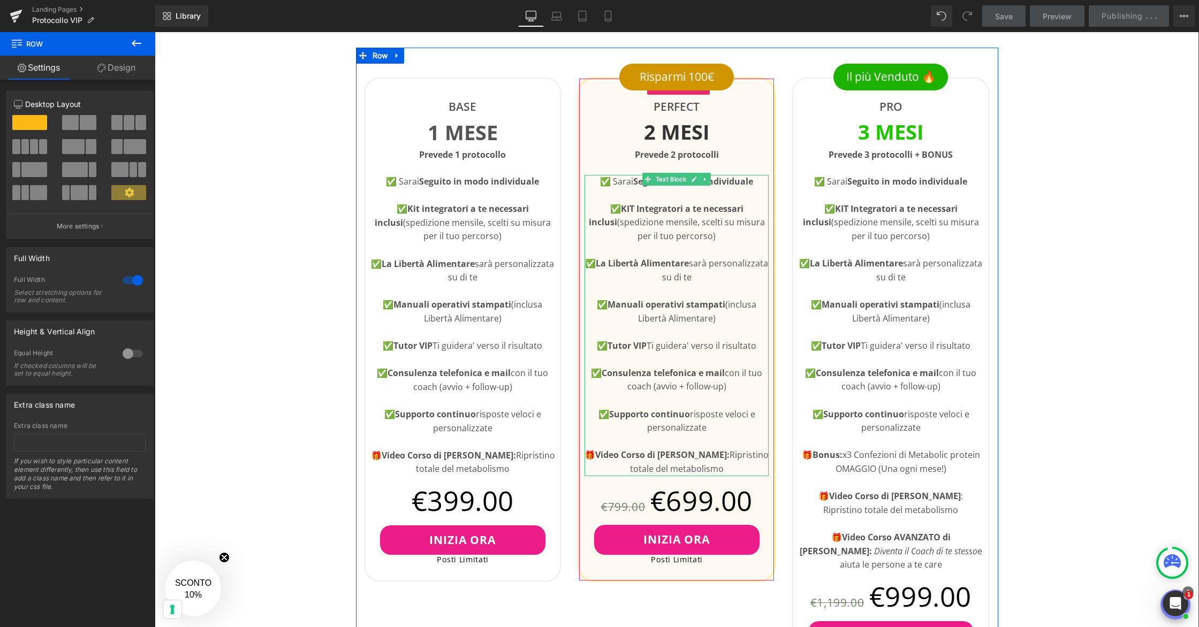
scroll to position [451, 0]
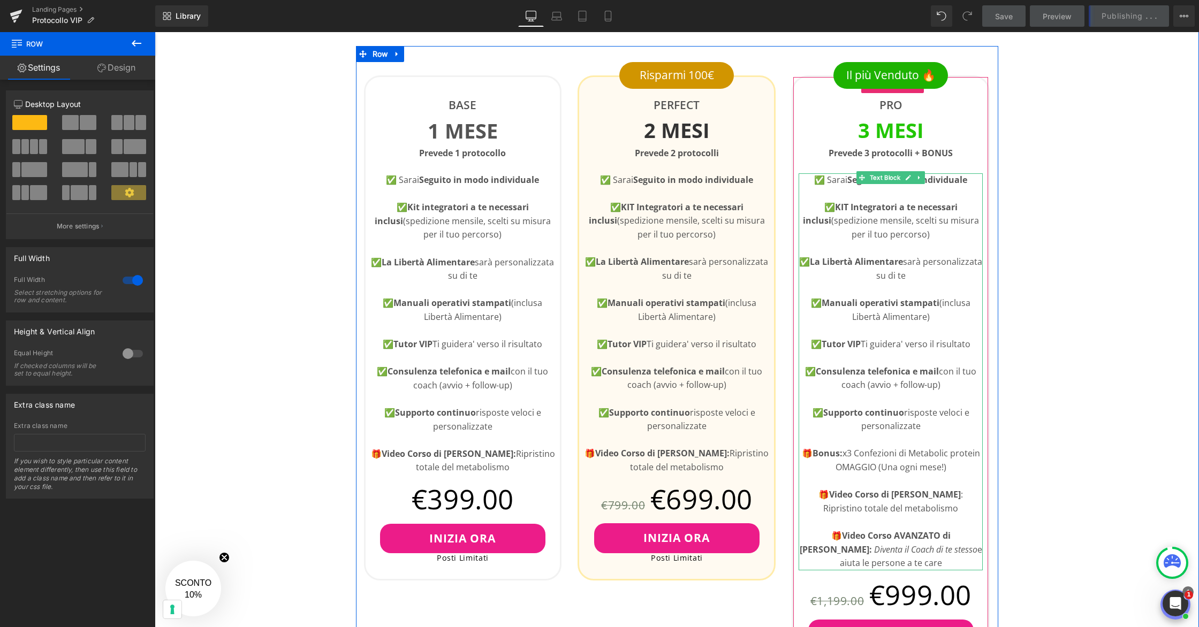
click at [858, 541] on strong "Video Corso AVANZATO di [PERSON_NAME]:" at bounding box center [875, 543] width 151 height 26
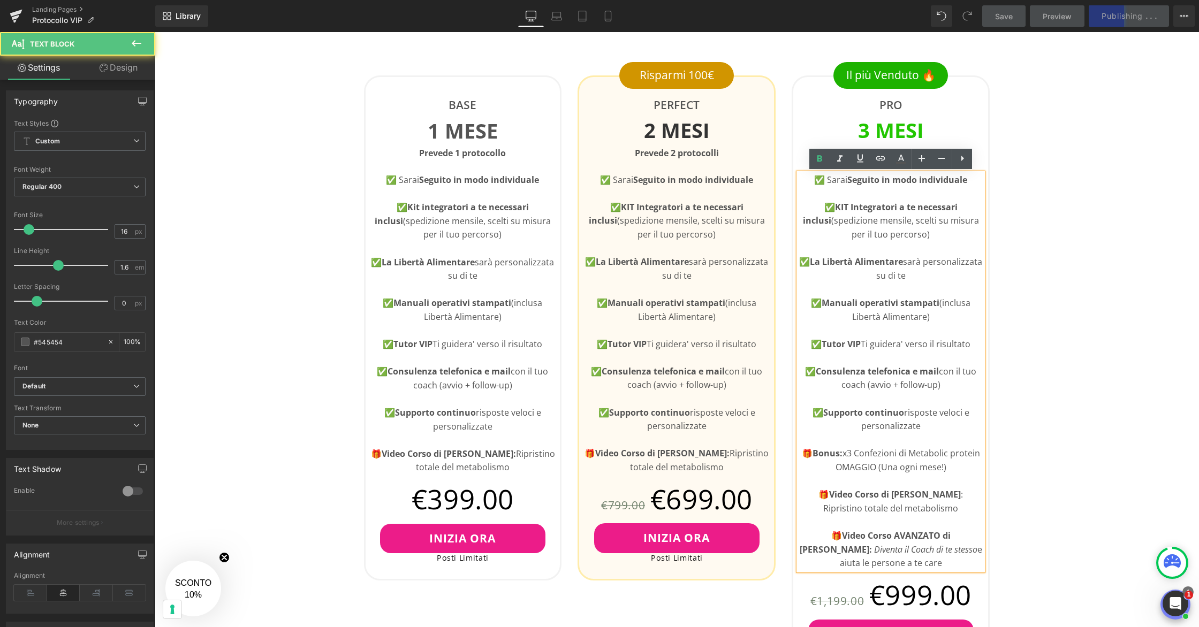
click at [939, 564] on p "🎁 Video Corso AVANZATO di [PERSON_NAME]: Diventa il Coach di te stesso e aiuta …" at bounding box center [890, 549] width 184 height 41
click at [928, 535] on strong "Video Corso AVANZATO di [PERSON_NAME]:" at bounding box center [875, 543] width 151 height 26
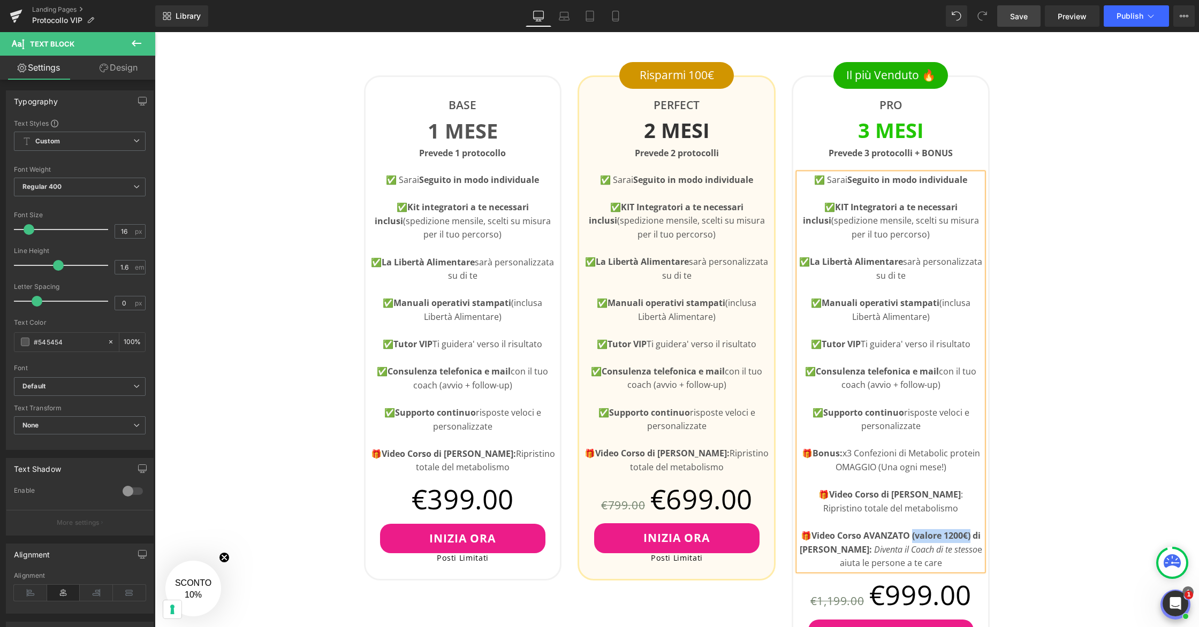
drag, startPoint x: 972, startPoint y: 536, endPoint x: 912, endPoint y: 538, distance: 59.4
click at [912, 538] on strong "Video Corso AVANZATO (valore 1200€) di [PERSON_NAME]:" at bounding box center [890, 543] width 181 height 26
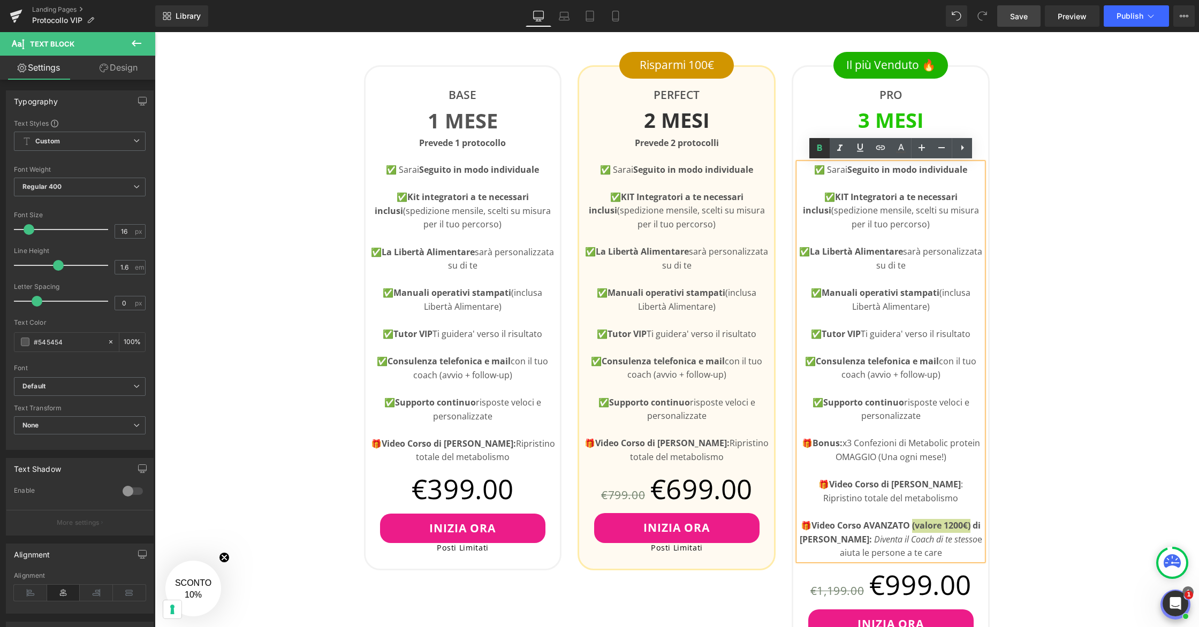
scroll to position [463, 0]
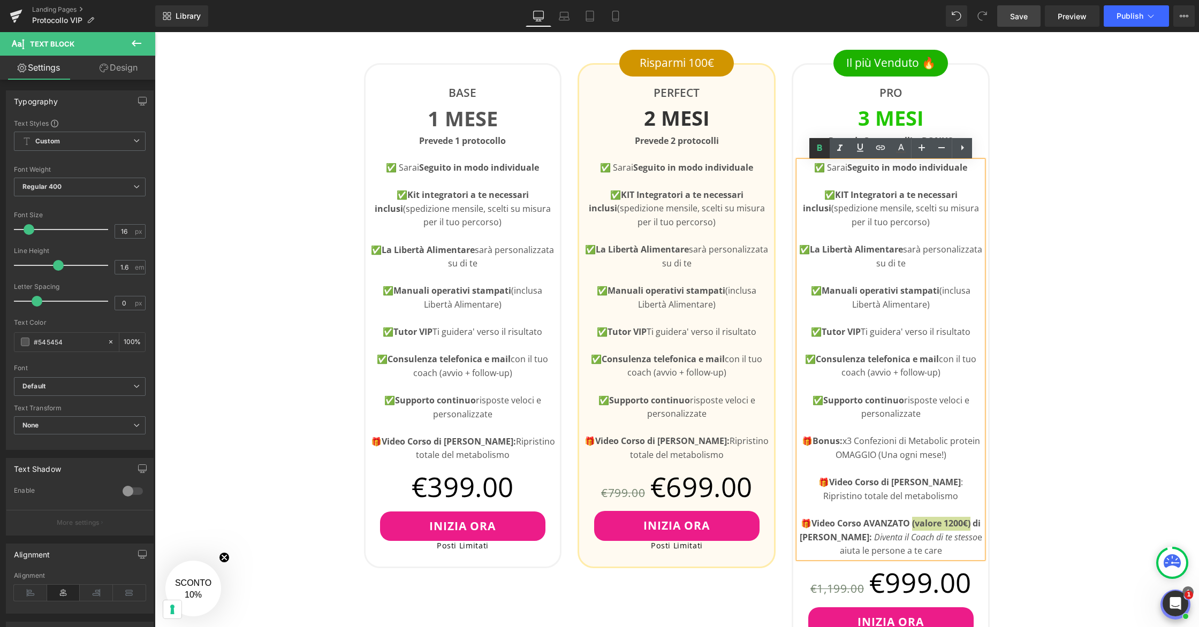
drag, startPoint x: 818, startPoint y: 146, endPoint x: 832, endPoint y: 143, distance: 14.6
click at [818, 146] on icon at bounding box center [819, 147] width 5 height 6
click at [837, 143] on icon at bounding box center [839, 146] width 13 height 13
drag, startPoint x: 970, startPoint y: 521, endPoint x: 913, endPoint y: 523, distance: 57.3
click at [913, 523] on p "🎁 Video Corso AVANZATO (valore 1200€) di [PERSON_NAME]: Diventa il Coach di te …" at bounding box center [890, 536] width 184 height 41
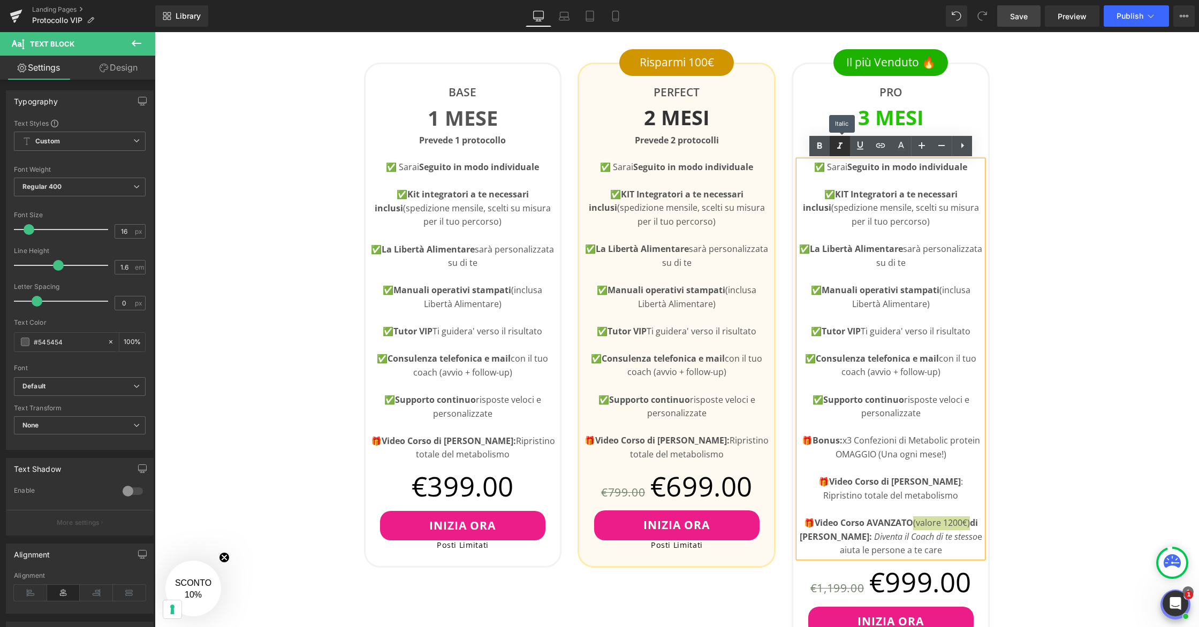
click at [842, 146] on icon at bounding box center [839, 146] width 13 height 13
click at [1044, 407] on div "👇🏻Scegli il Tuo Piano Heading Questo e' un servizio VIP con posti limitati Text…" at bounding box center [677, 618] width 1044 height 1394
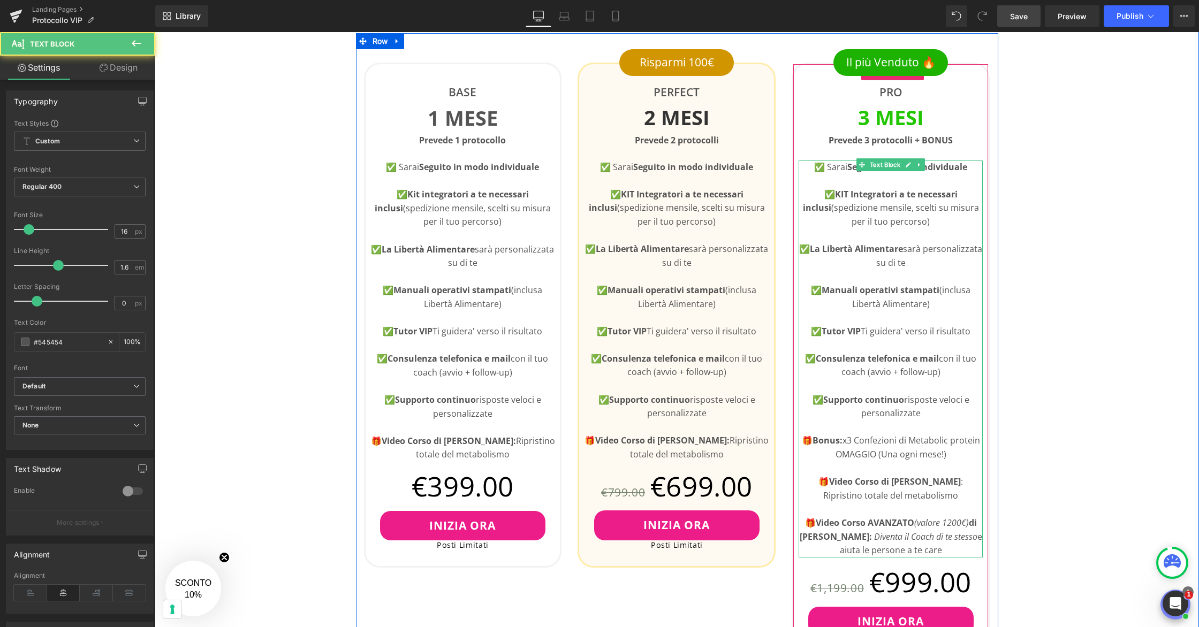
click at [905, 538] on icon "Diventa il Coach di te stesso" at bounding box center [925, 537] width 103 height 12
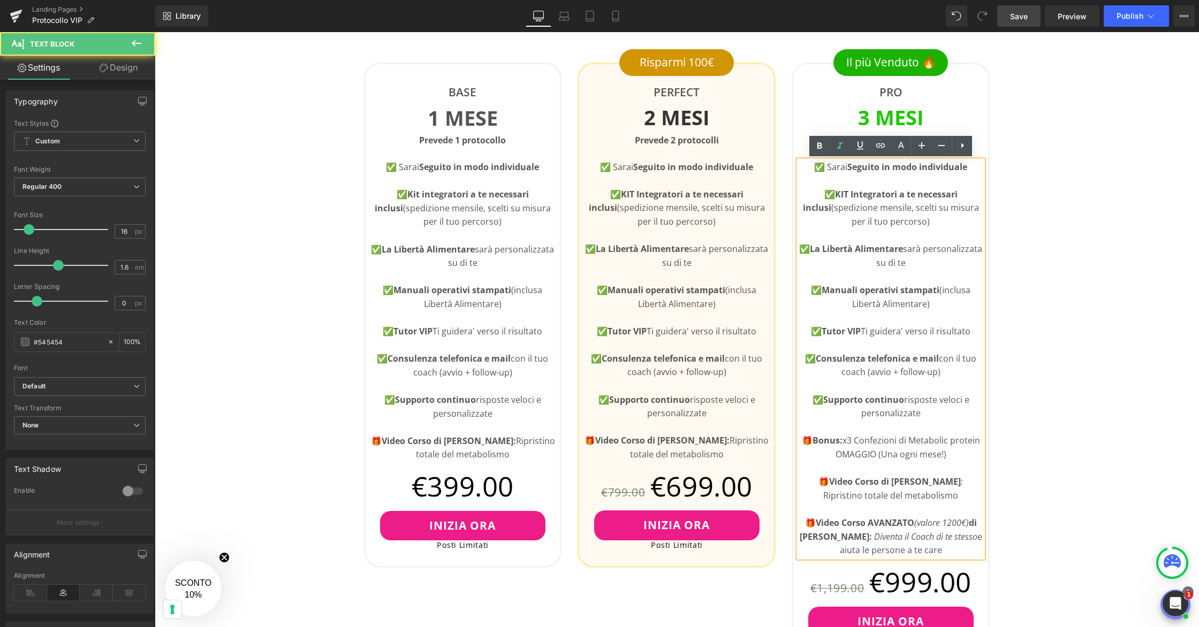
click at [1030, 514] on div "👇🏻Scegli il Tuo Piano Heading Questo e' un servizio VIP con posti limitati Text…" at bounding box center [677, 618] width 1044 height 1394
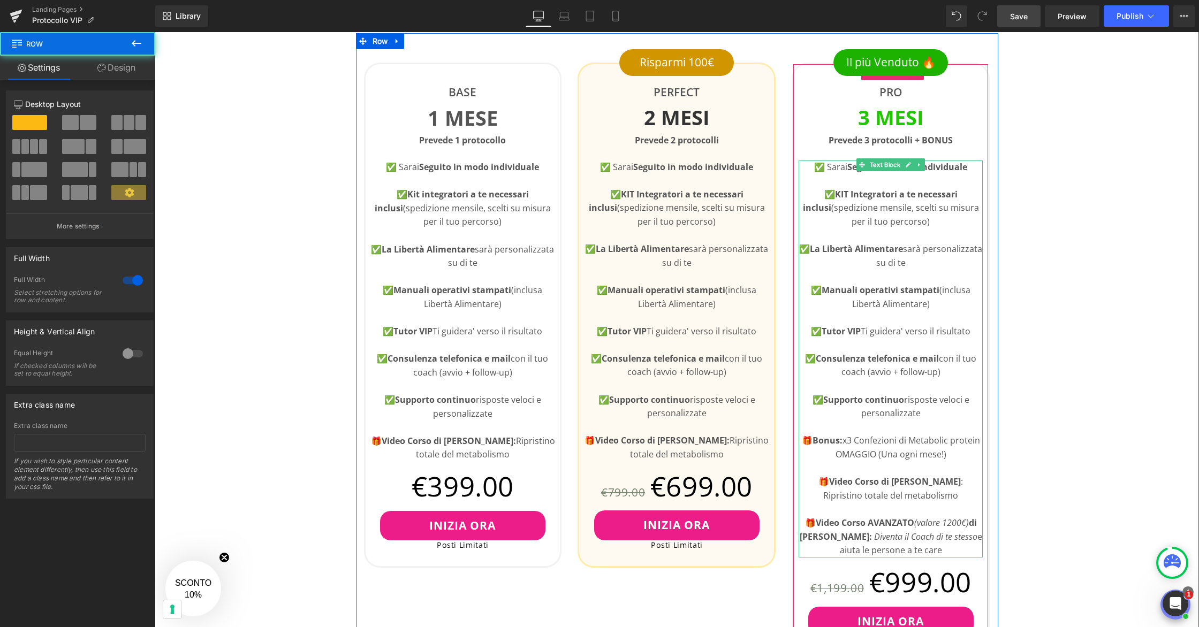
click at [944, 550] on p "🎁 Video Corso AVANZATO (valore 1200€) di [PERSON_NAME]: Diventa il Coach di te …" at bounding box center [890, 536] width 184 height 41
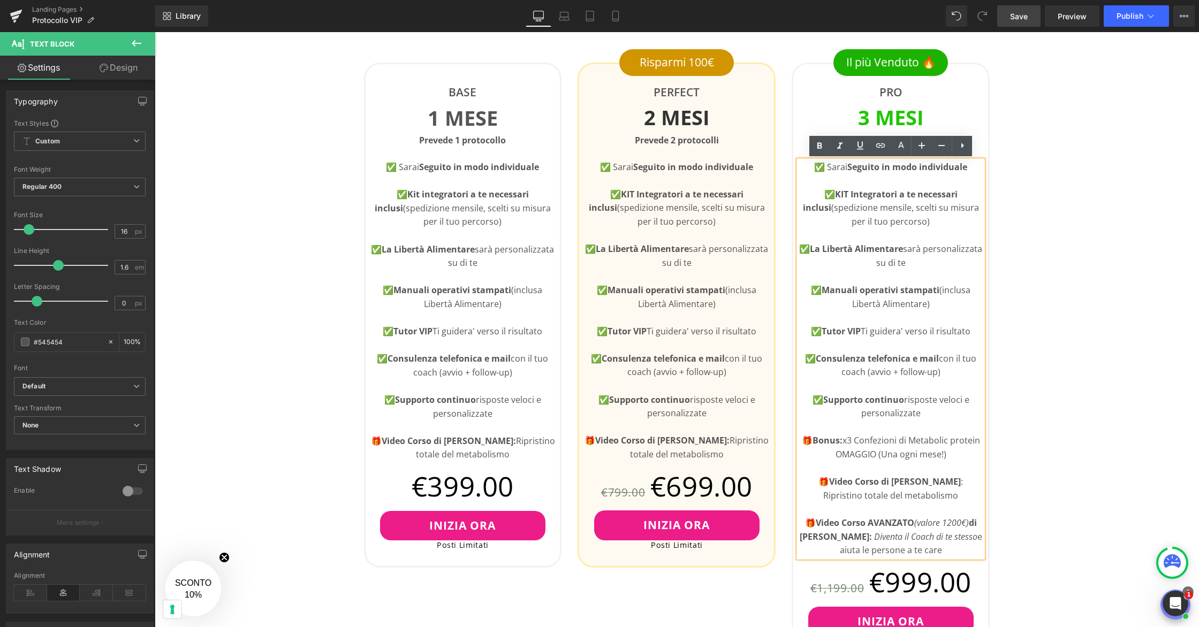
click at [1038, 507] on div "👇🏻Scegli il Tuo Piano Heading Questo e' un servizio VIP con posti limitati Text…" at bounding box center [677, 618] width 1044 height 1394
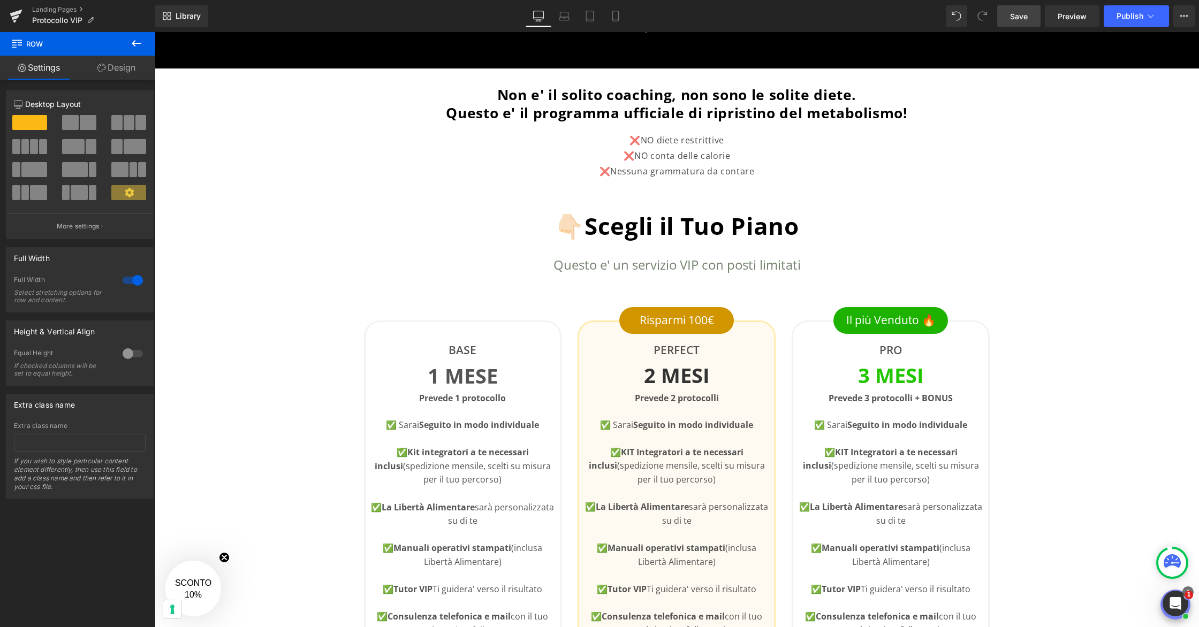
scroll to position [205, 0]
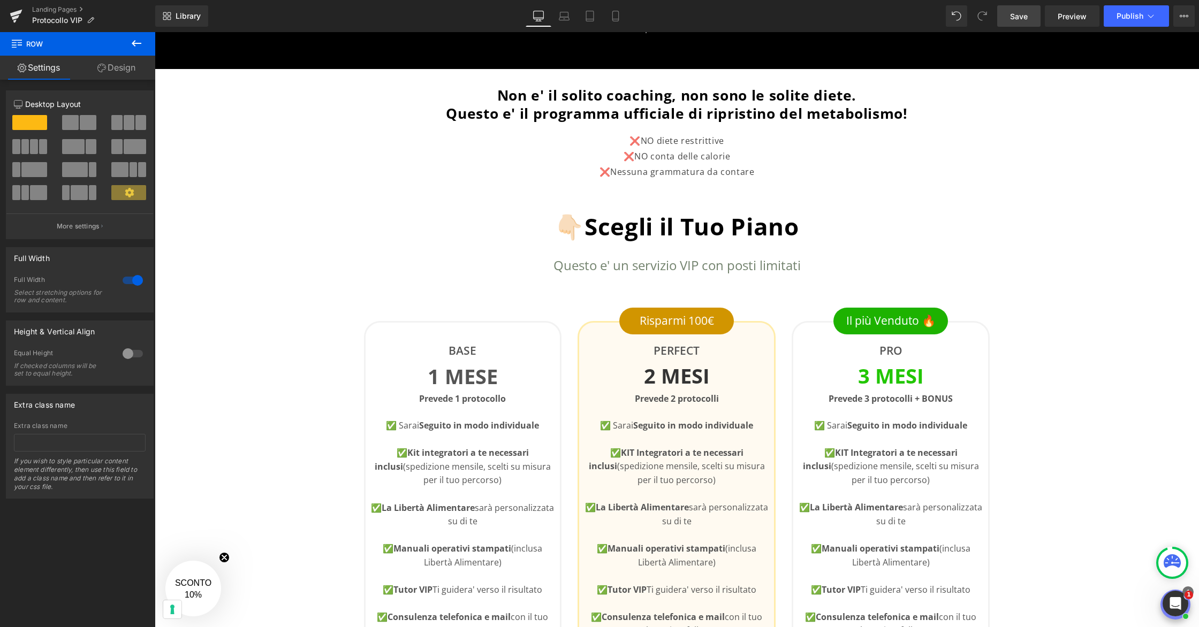
click at [1022, 14] on span "Save" at bounding box center [1019, 16] width 18 height 11
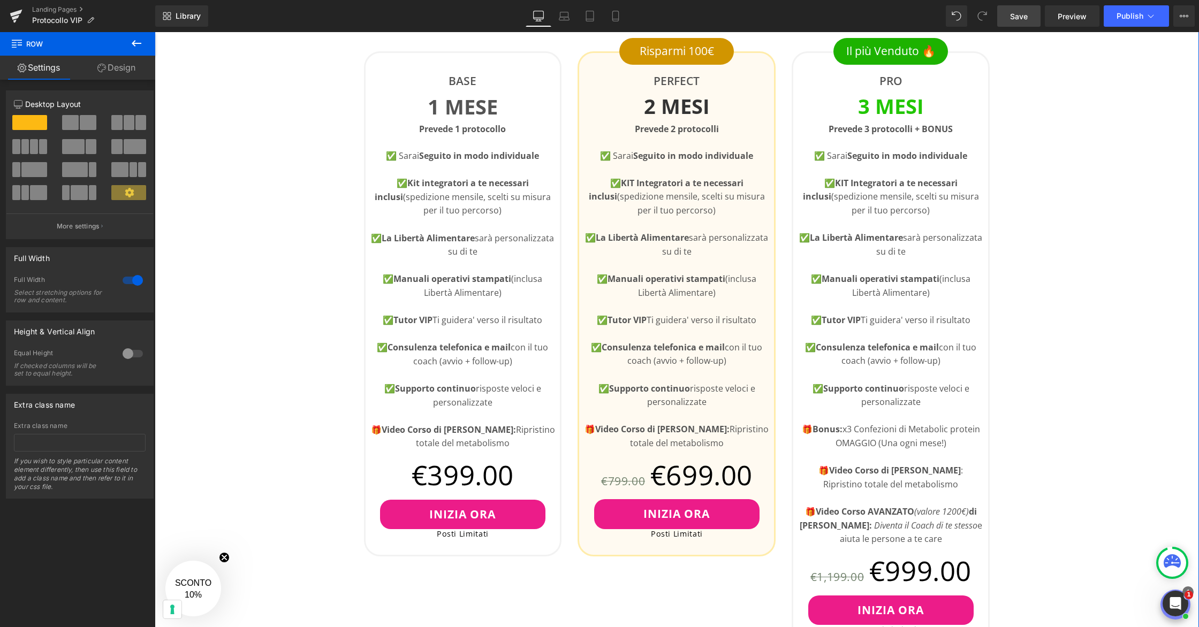
scroll to position [475, 0]
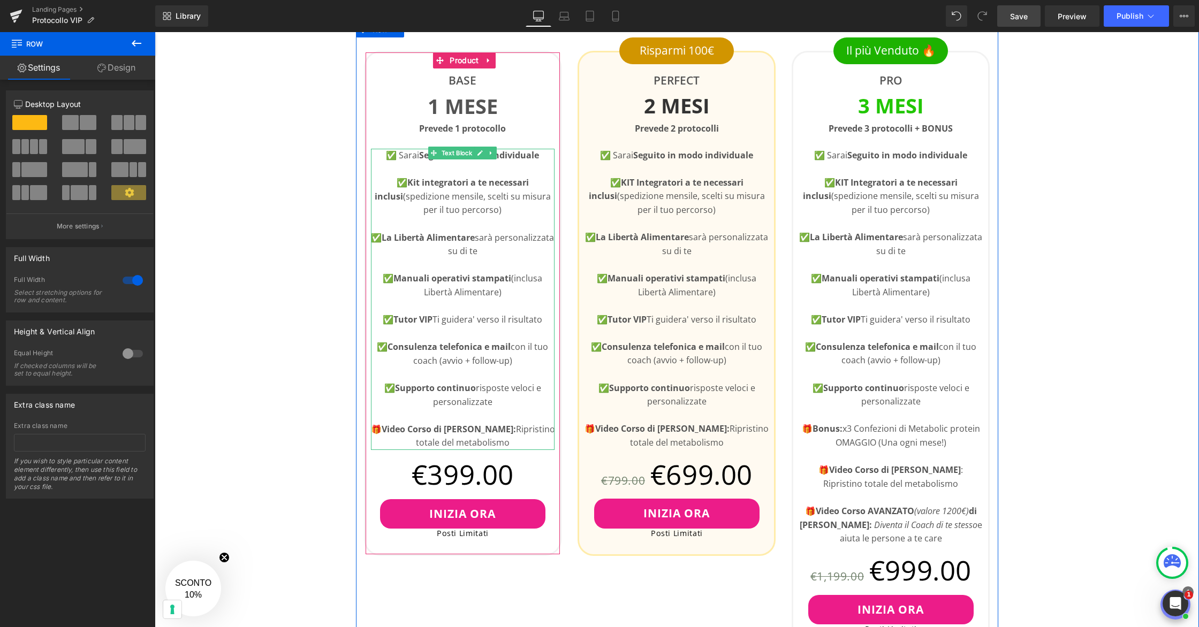
click at [445, 298] on p "✅ Manuali operativi stampati (inclusa Libertà Alimentare)" at bounding box center [463, 285] width 184 height 27
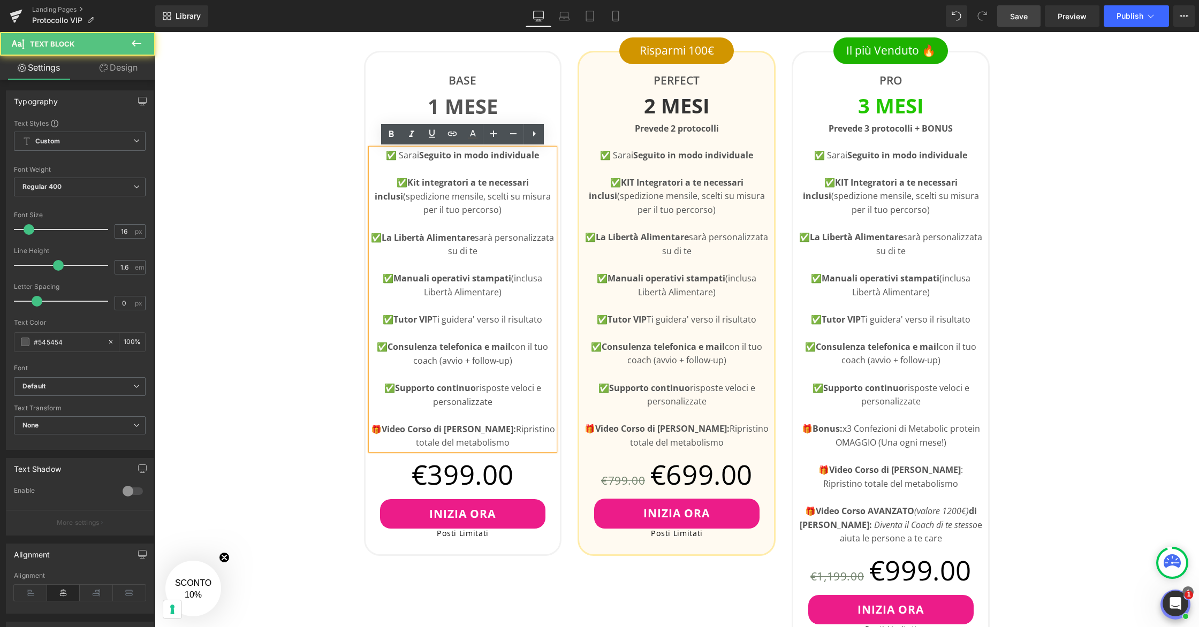
click at [498, 292] on p "✅ Manuali operativi stampati (inclusa Libertà Alimentare)" at bounding box center [463, 285] width 184 height 27
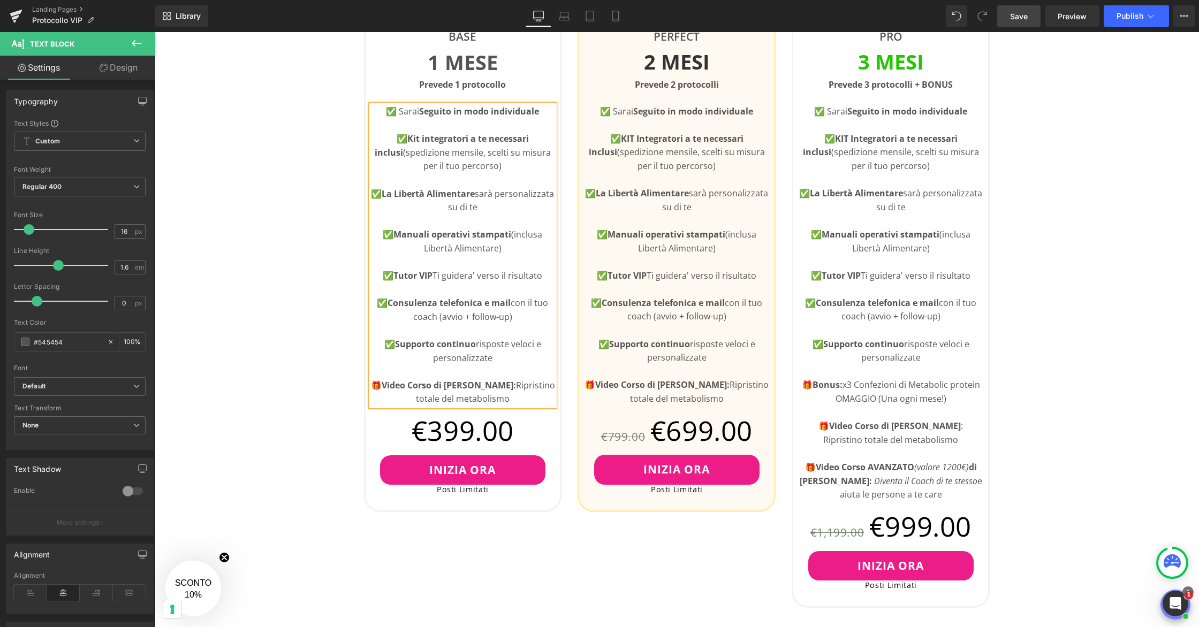
scroll to position [520, 0]
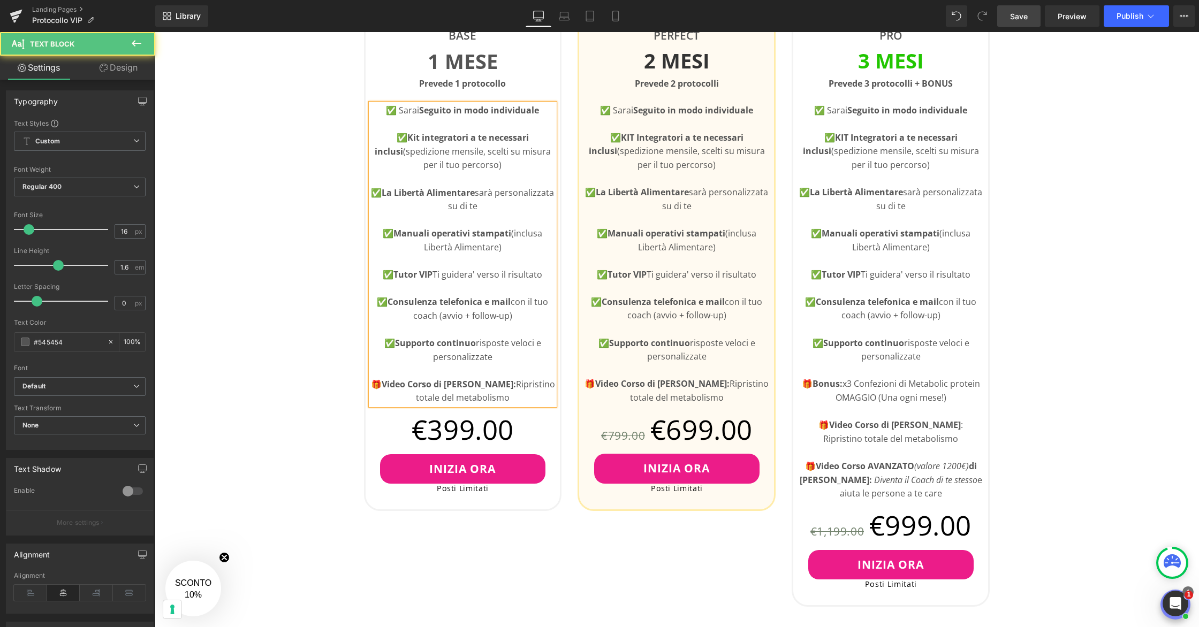
click at [504, 357] on p "✅ Supporto continuo risposte veloci e personalizzate" at bounding box center [463, 350] width 184 height 27
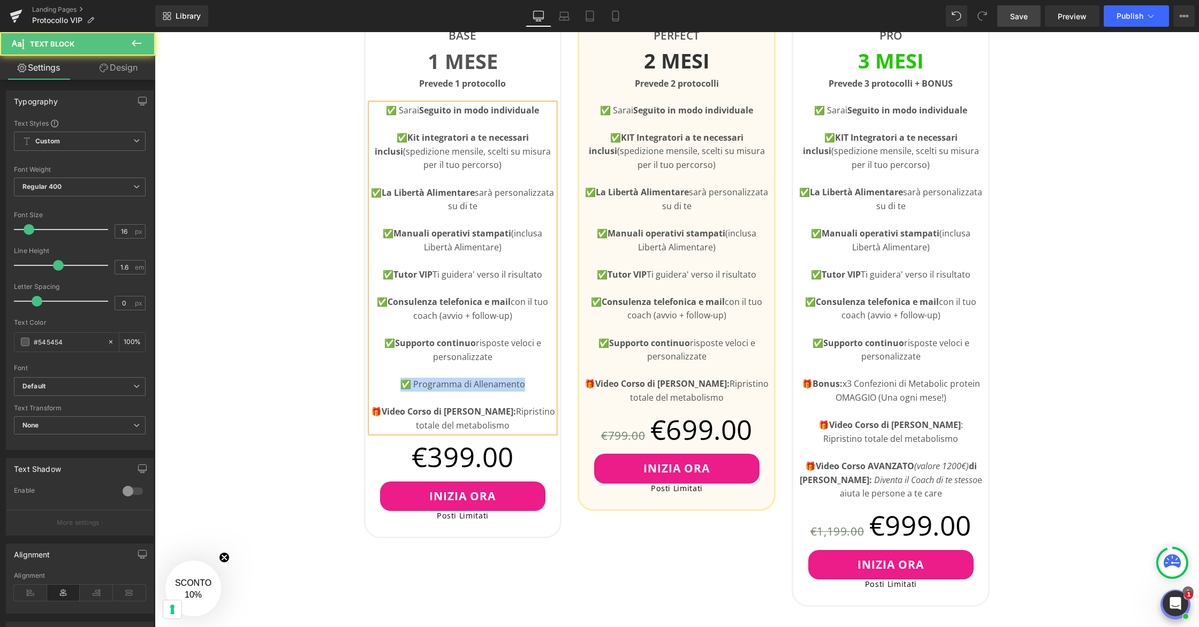
drag, startPoint x: 528, startPoint y: 387, endPoint x: 400, endPoint y: 381, distance: 128.6
click at [400, 381] on p "✅ Programma di Allenamento" at bounding box center [463, 385] width 184 height 14
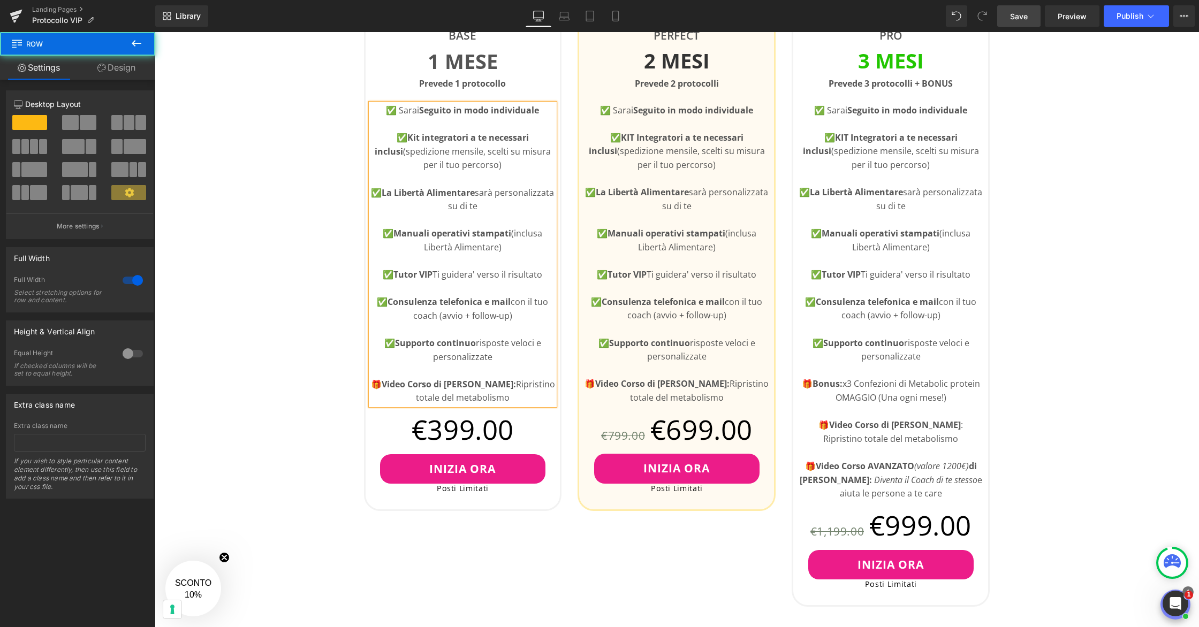
click at [1059, 313] on div "👇🏻Scegli il Tuo Piano Heading Questo e' un servizio VIP con posti limitati Text…" at bounding box center [677, 562] width 1044 height 1394
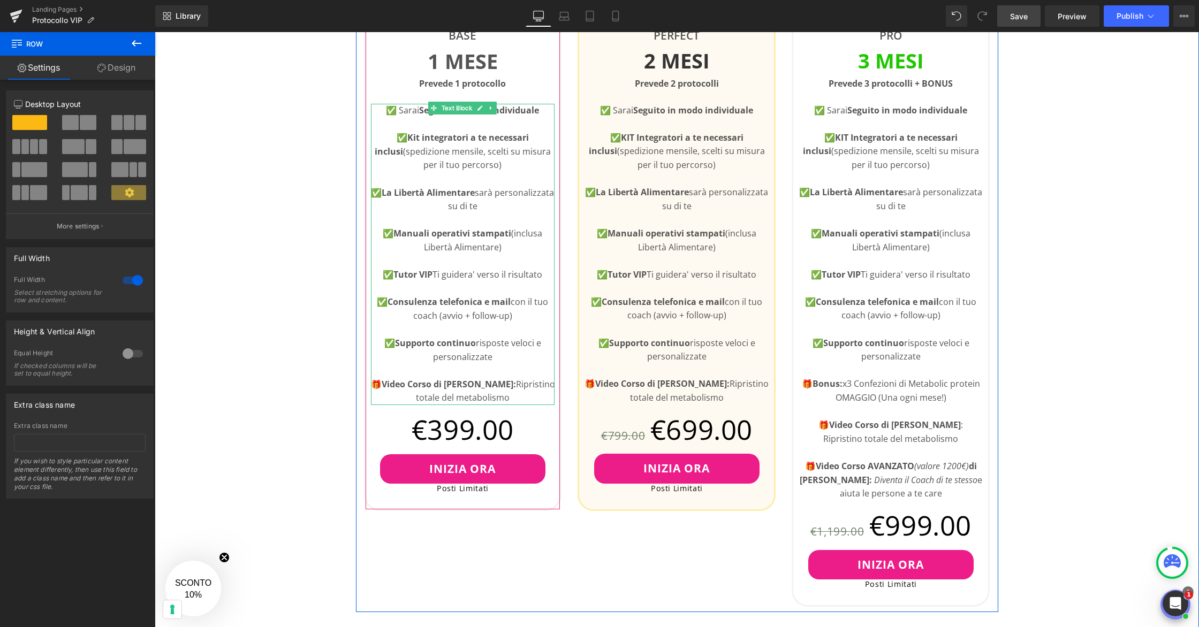
click at [434, 386] on strong "Video Corso di [PERSON_NAME]:" at bounding box center [449, 384] width 134 height 12
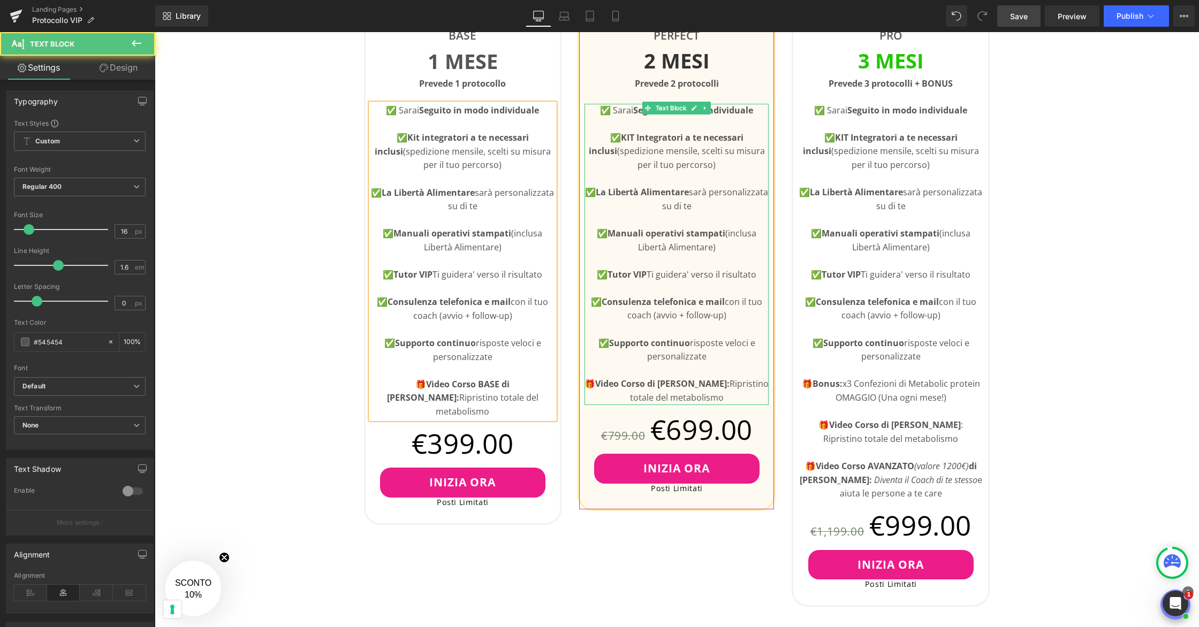
click at [637, 383] on strong "Video Corso di [PERSON_NAME]:" at bounding box center [662, 384] width 134 height 12
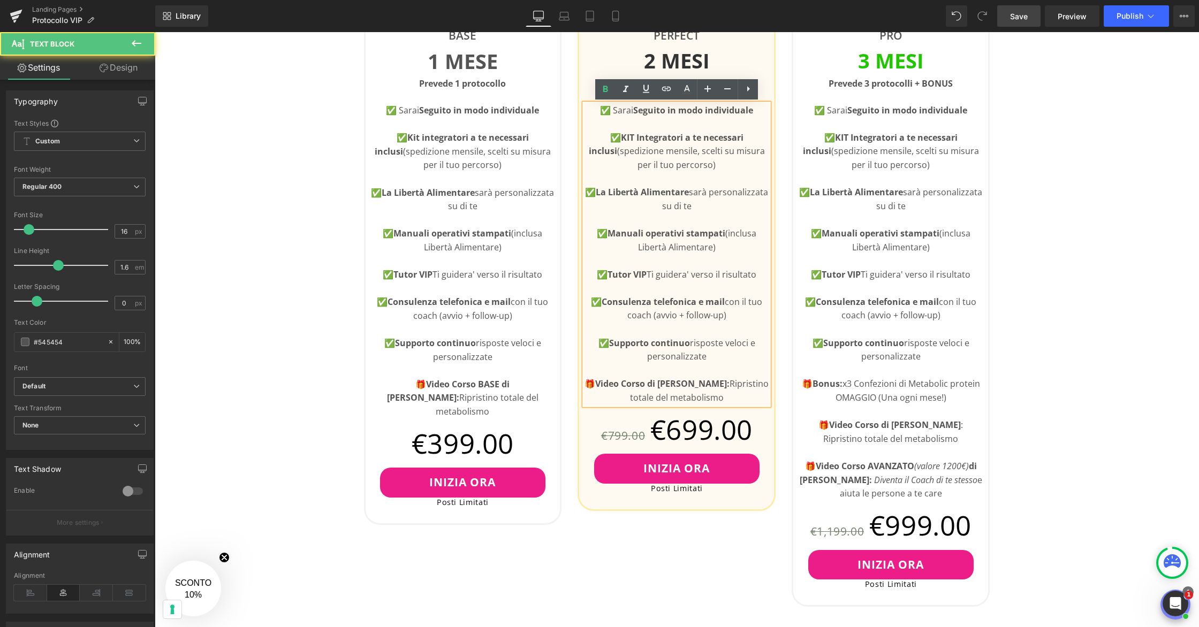
drag, startPoint x: 648, startPoint y: 383, endPoint x: 674, endPoint y: 379, distance: 26.0
click at [649, 383] on strong "Video Corso di [PERSON_NAME]:" at bounding box center [662, 384] width 134 height 12
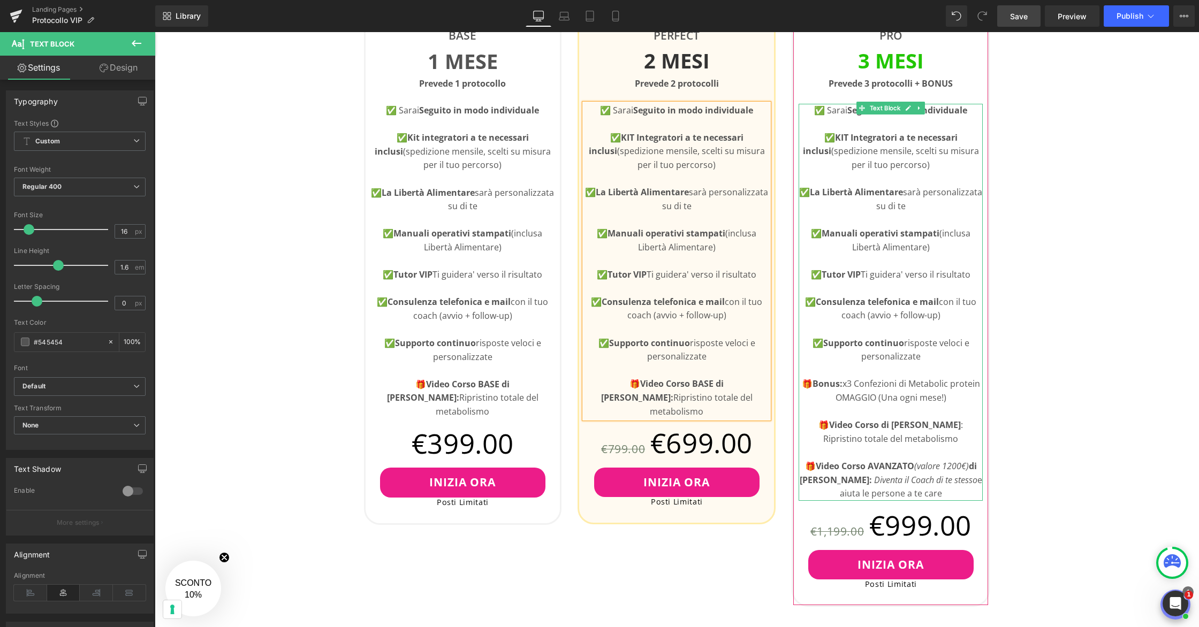
click at [871, 422] on strong "Video Corso di [PERSON_NAME]" at bounding box center [895, 425] width 132 height 12
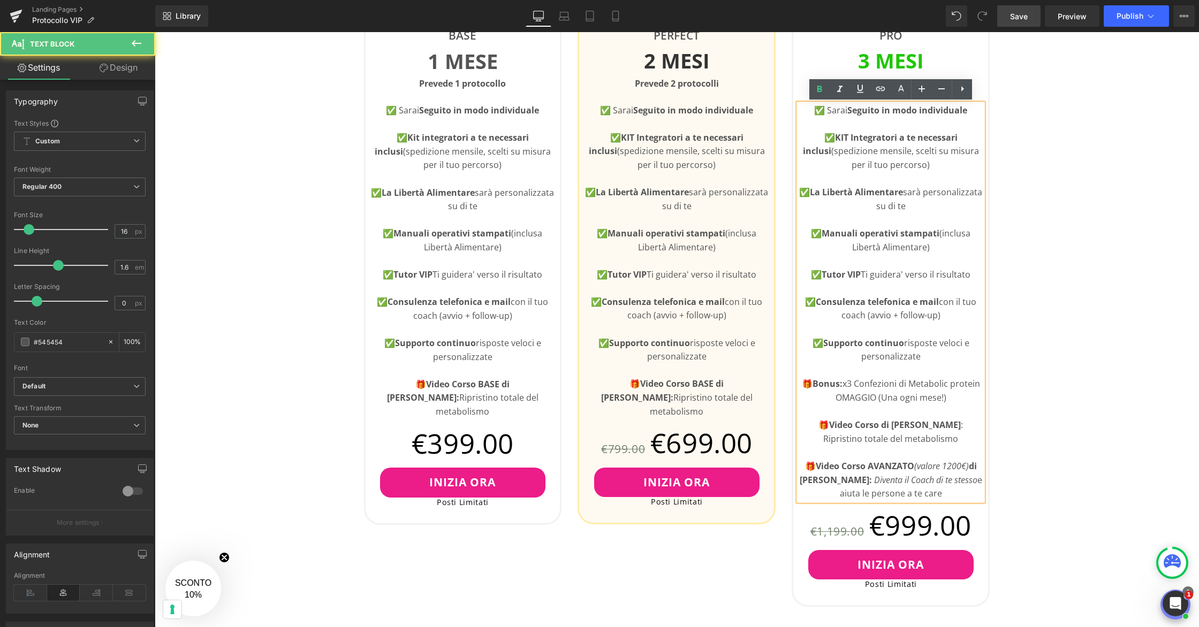
click at [865, 427] on strong "Video Corso di [PERSON_NAME]" at bounding box center [895, 425] width 132 height 12
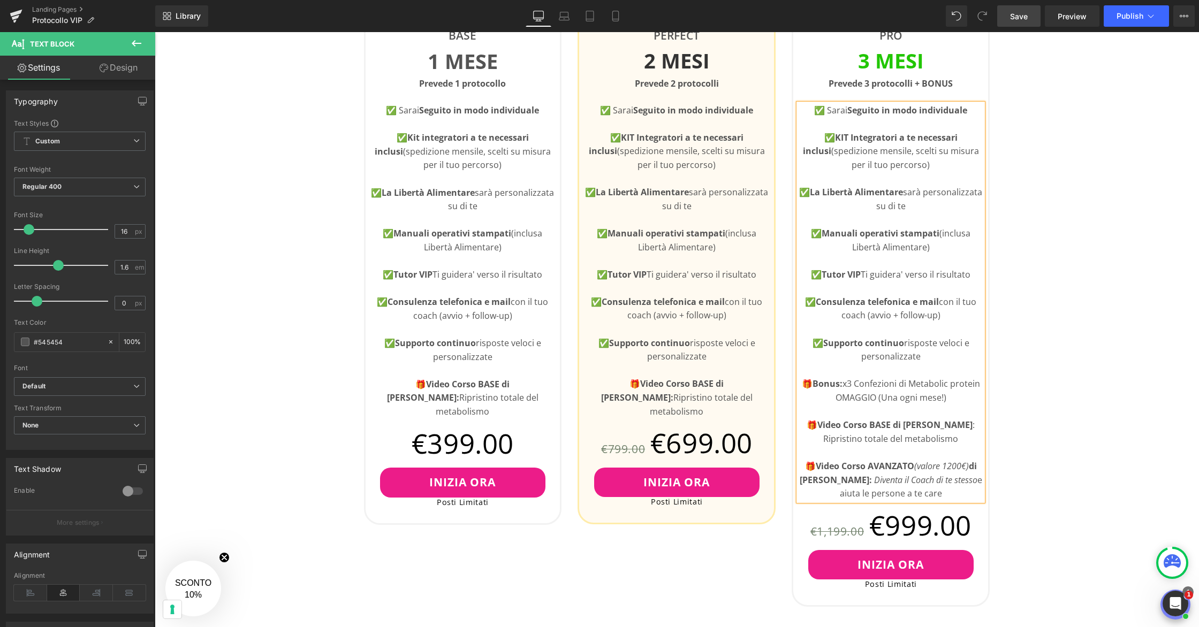
click at [1063, 386] on div "👇🏻Scegli il Tuo Piano Heading Questo e' un servizio VIP con posti limitati Text…" at bounding box center [677, 562] width 1044 height 1394
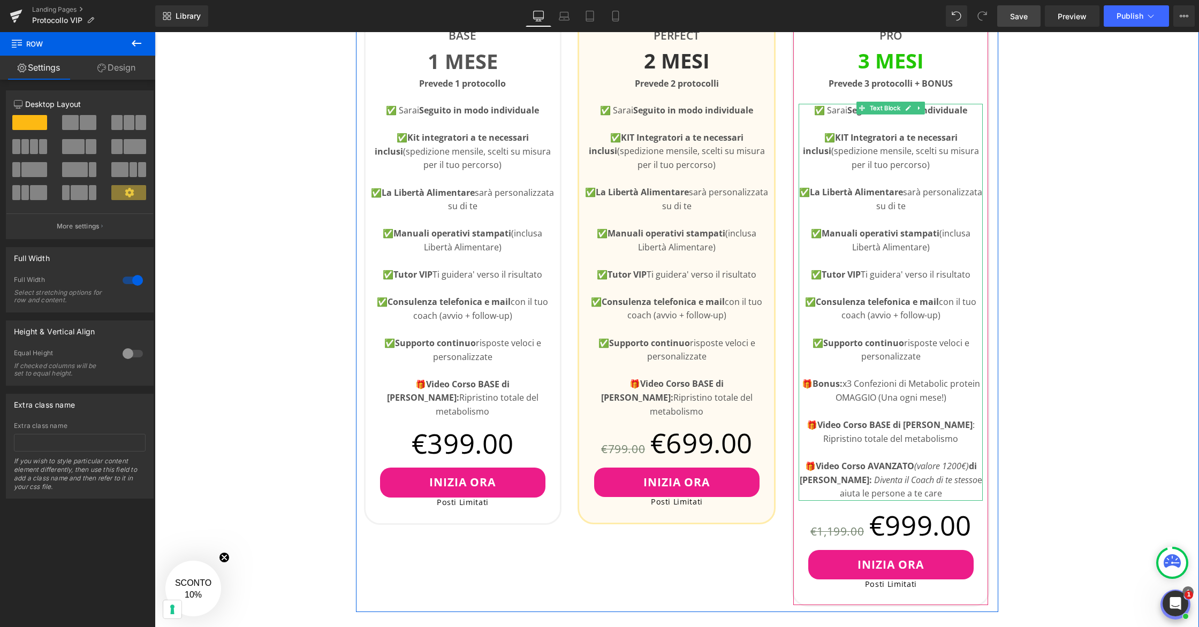
click at [811, 468] on p "🎁 Video Corso AVANZATO (valore 1200€) di [PERSON_NAME]: Diventa il Coach di te …" at bounding box center [890, 480] width 184 height 41
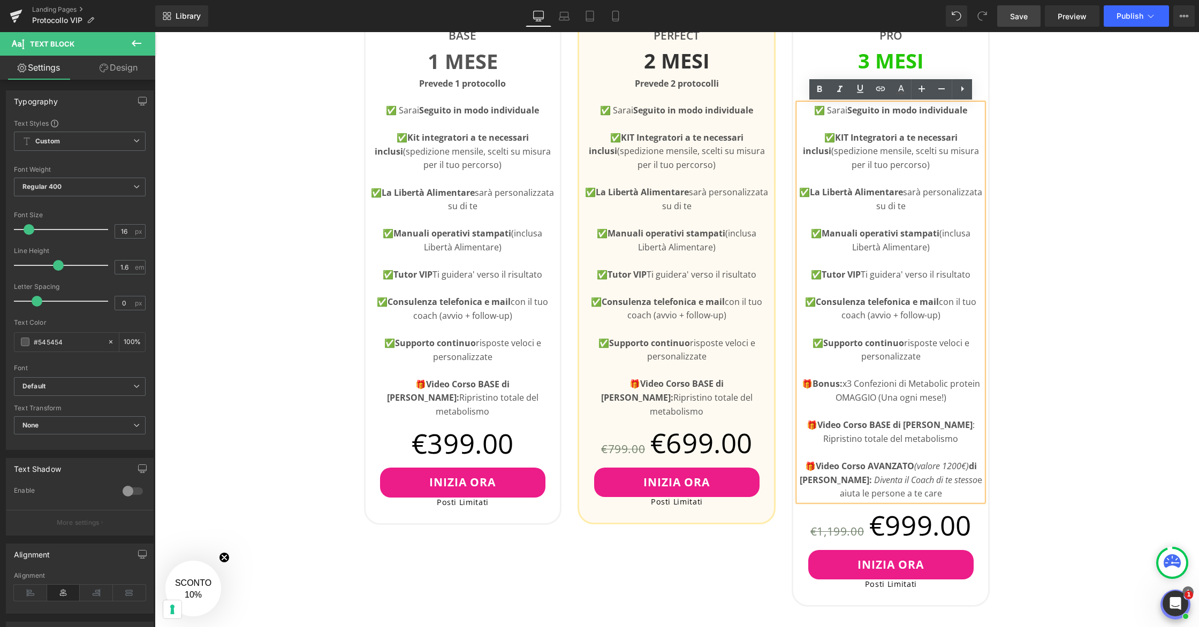
click at [1108, 262] on div "👇🏻Scegli il Tuo Piano Heading Questo e' un servizio VIP con posti limitati Text…" at bounding box center [677, 562] width 1044 height 1394
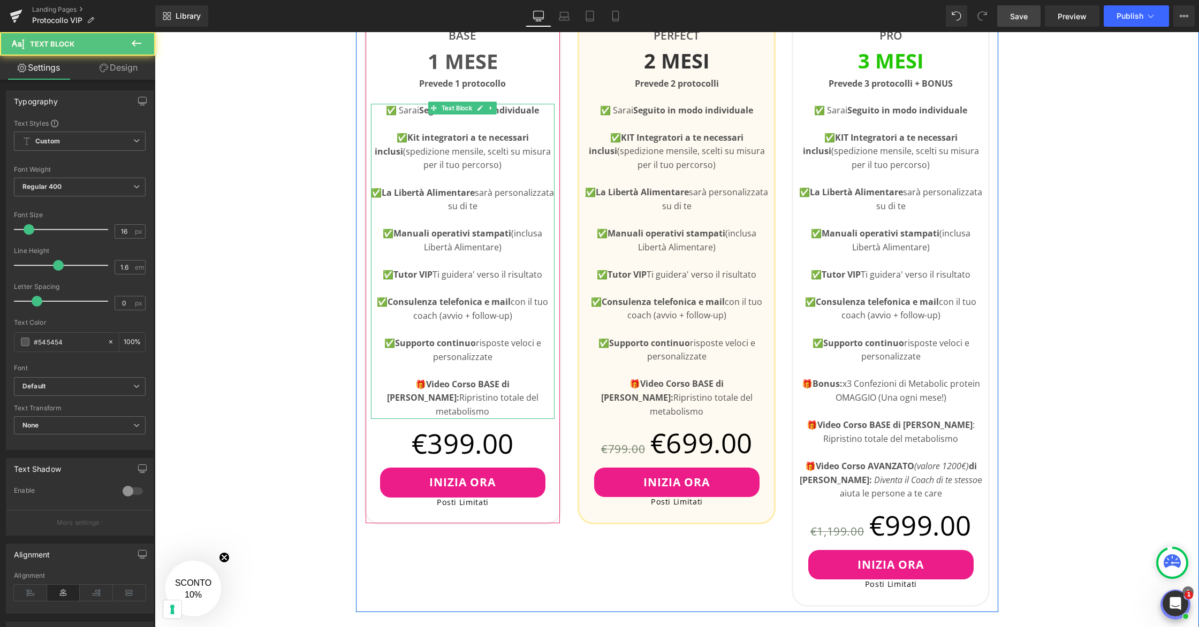
click at [480, 394] on p "🎁 Video Corso BASE di [PERSON_NAME]: Ripristino totale del metabolismo" at bounding box center [463, 398] width 184 height 41
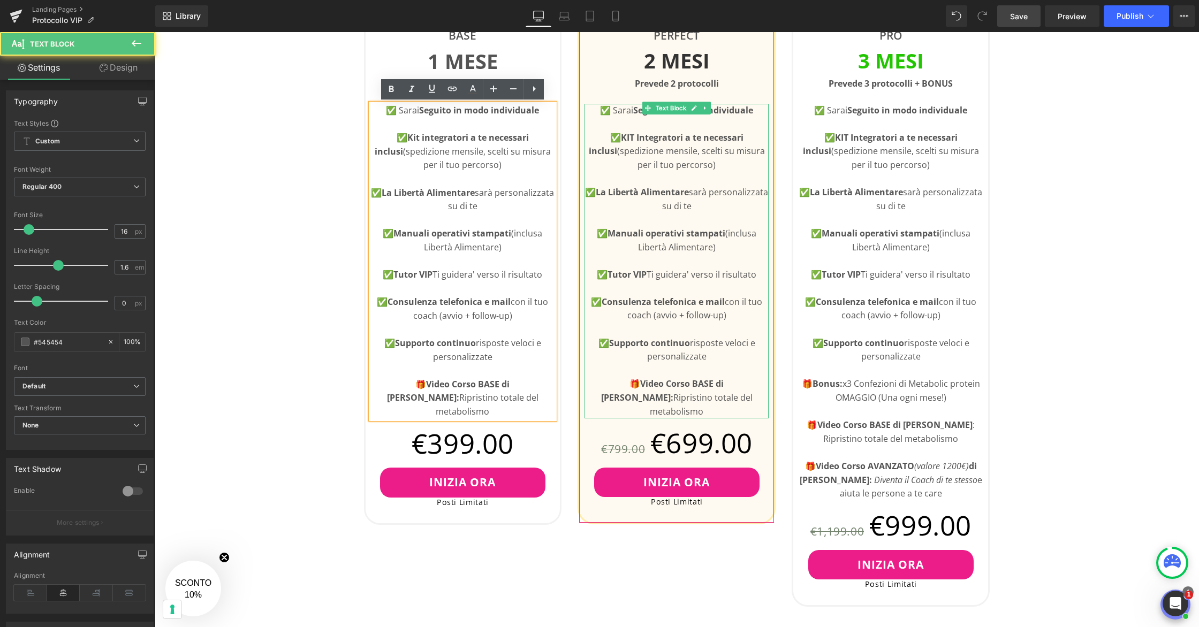
click at [719, 358] on p "✅ Supporto continuo risposte veloci e personalizzate" at bounding box center [676, 350] width 184 height 27
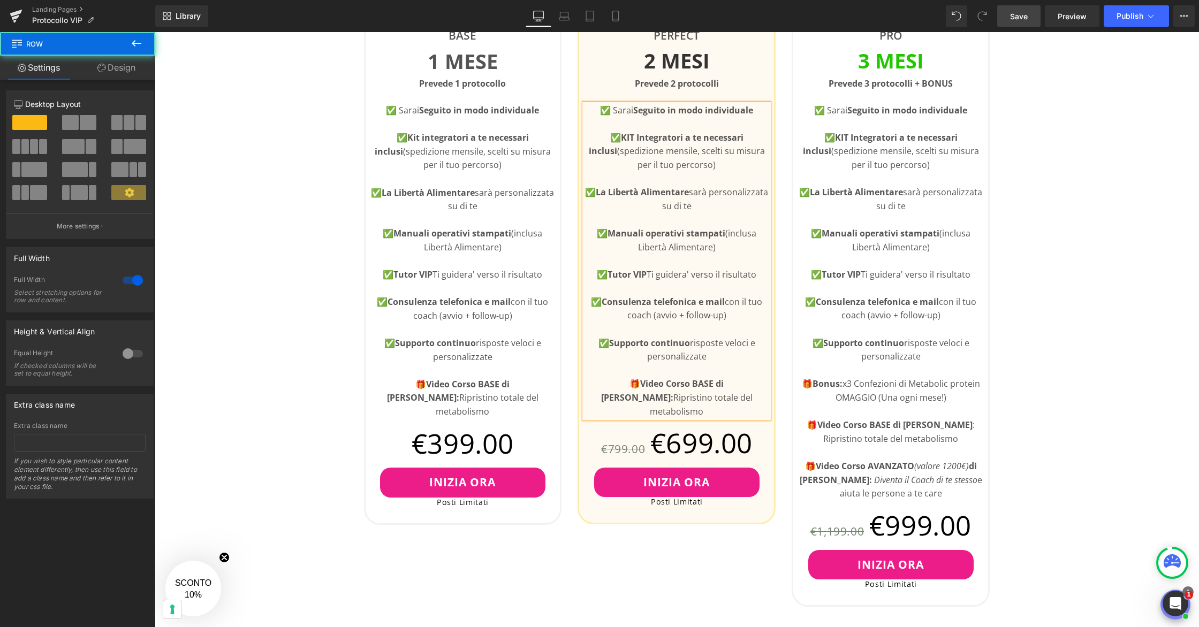
click at [1055, 294] on div "👇🏻Scegli il Tuo Piano Heading Questo e' un servizio VIP con posti limitati Text…" at bounding box center [677, 562] width 1044 height 1394
click at [1017, 14] on span "Save" at bounding box center [1019, 16] width 18 height 11
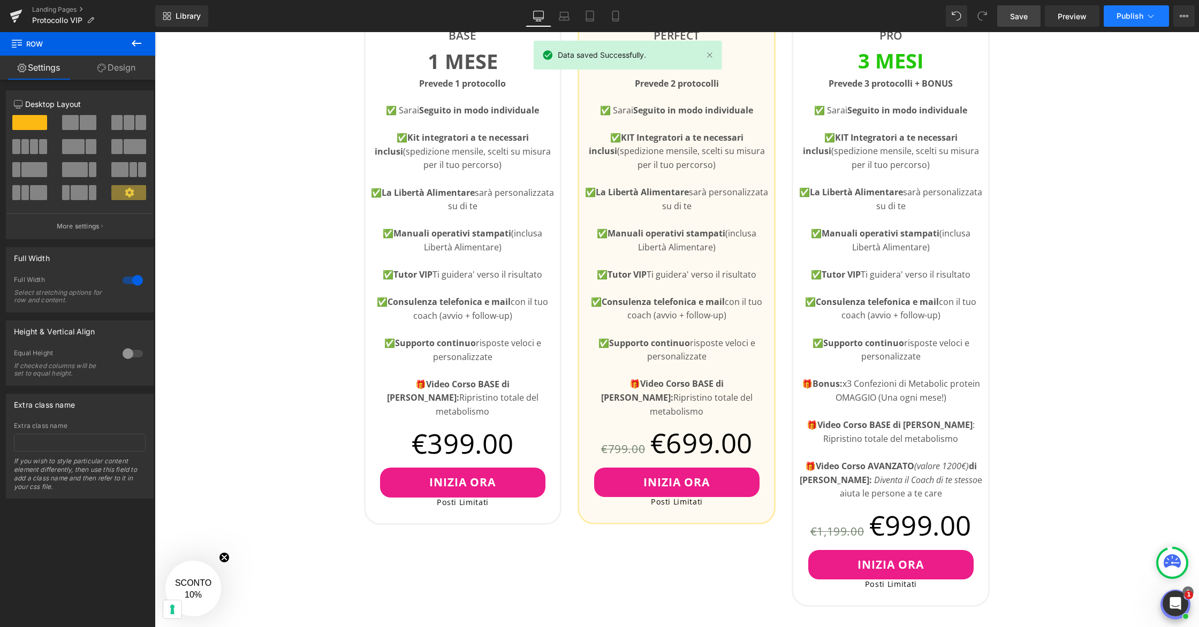
click at [1146, 18] on icon at bounding box center [1150, 16] width 11 height 11
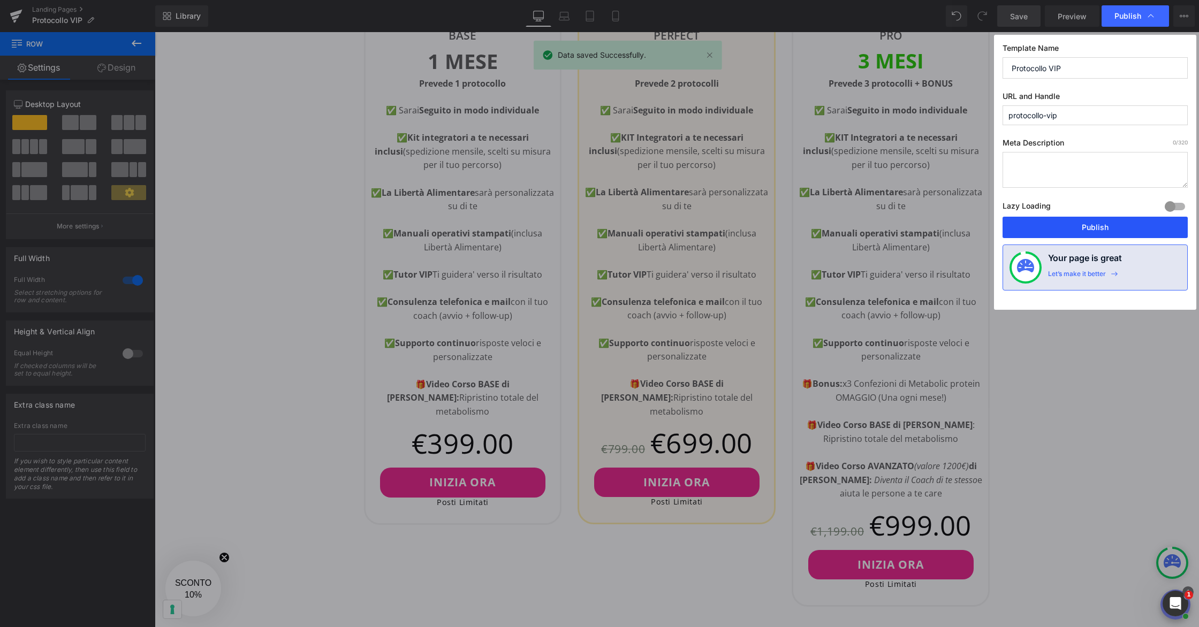
click at [1102, 223] on button "Publish" at bounding box center [1094, 227] width 185 height 21
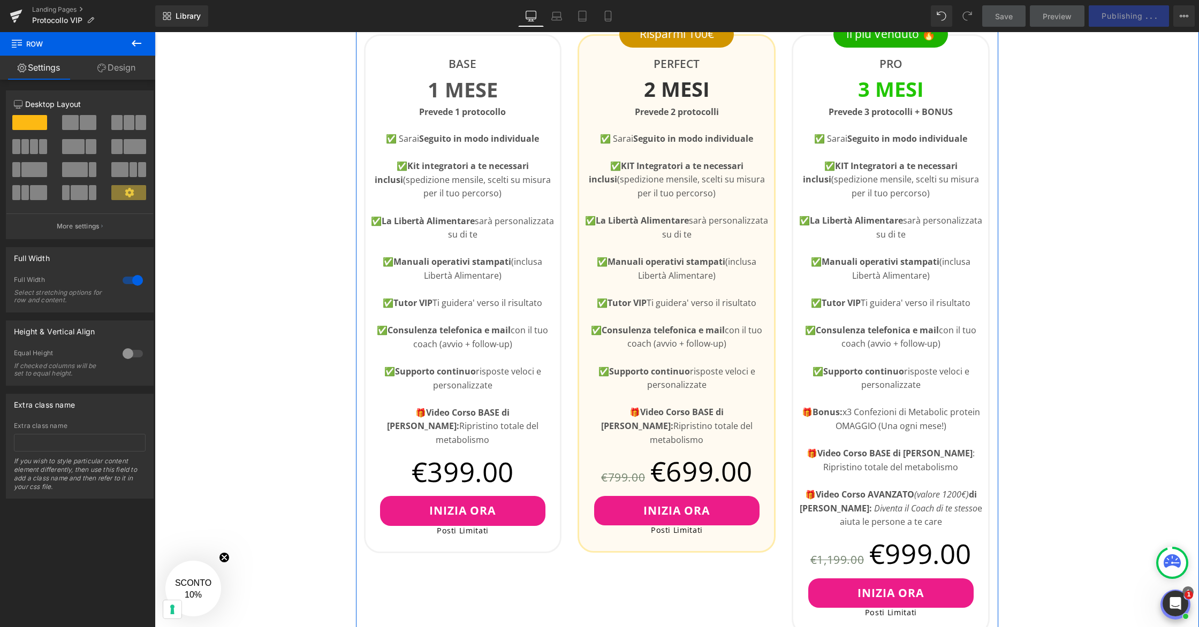
scroll to position [489, 0]
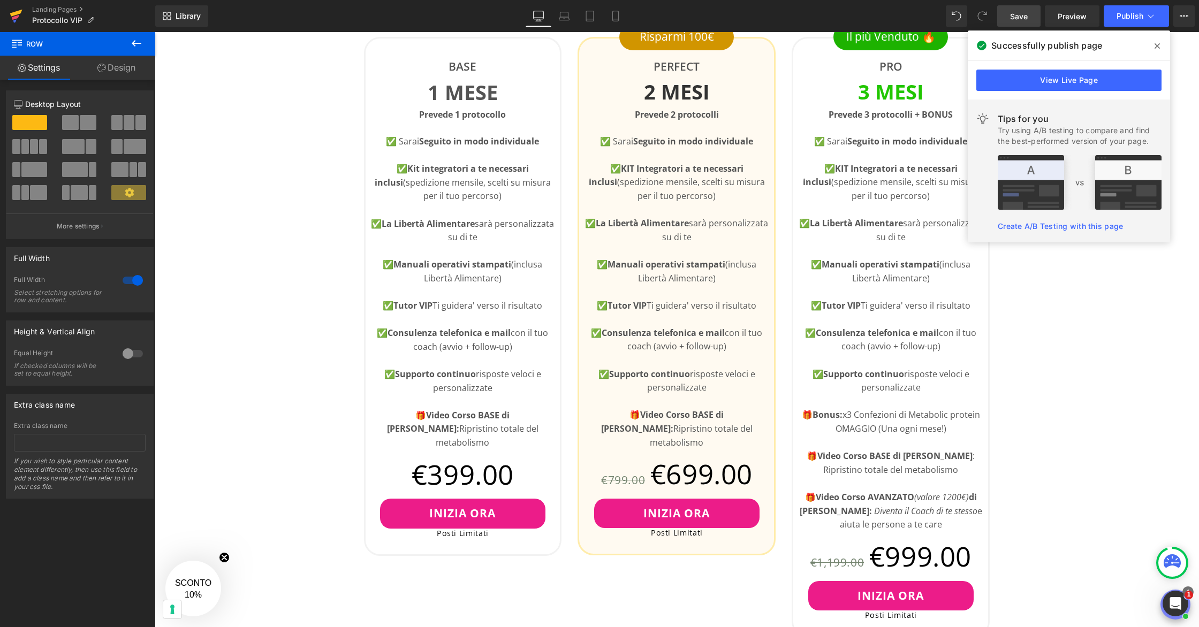
click at [20, 13] on icon at bounding box center [16, 16] width 13 height 27
